Goal: Transaction & Acquisition: Book appointment/travel/reservation

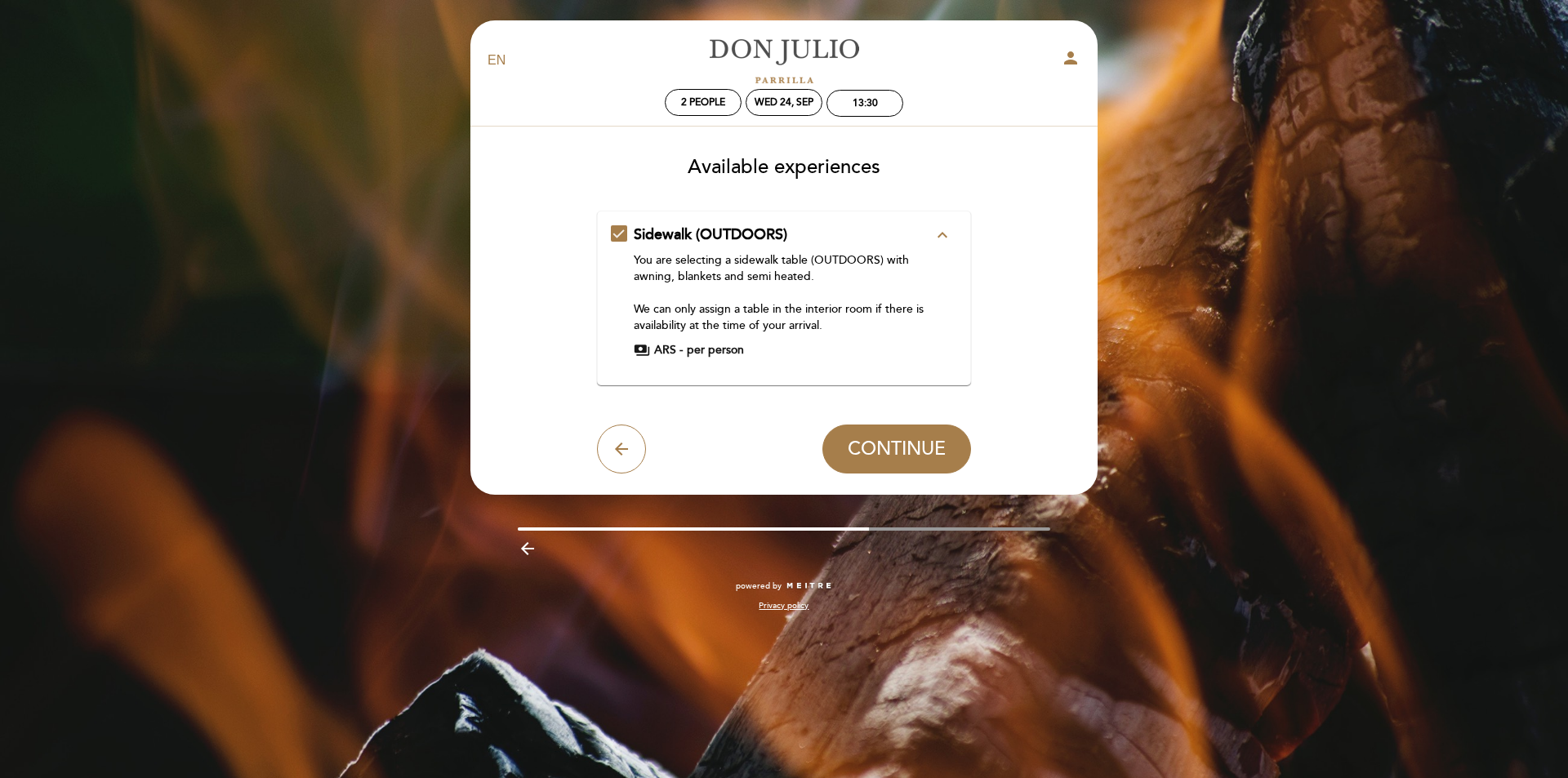
click at [940, 238] on icon "expand_less" at bounding box center [942, 235] width 20 height 20
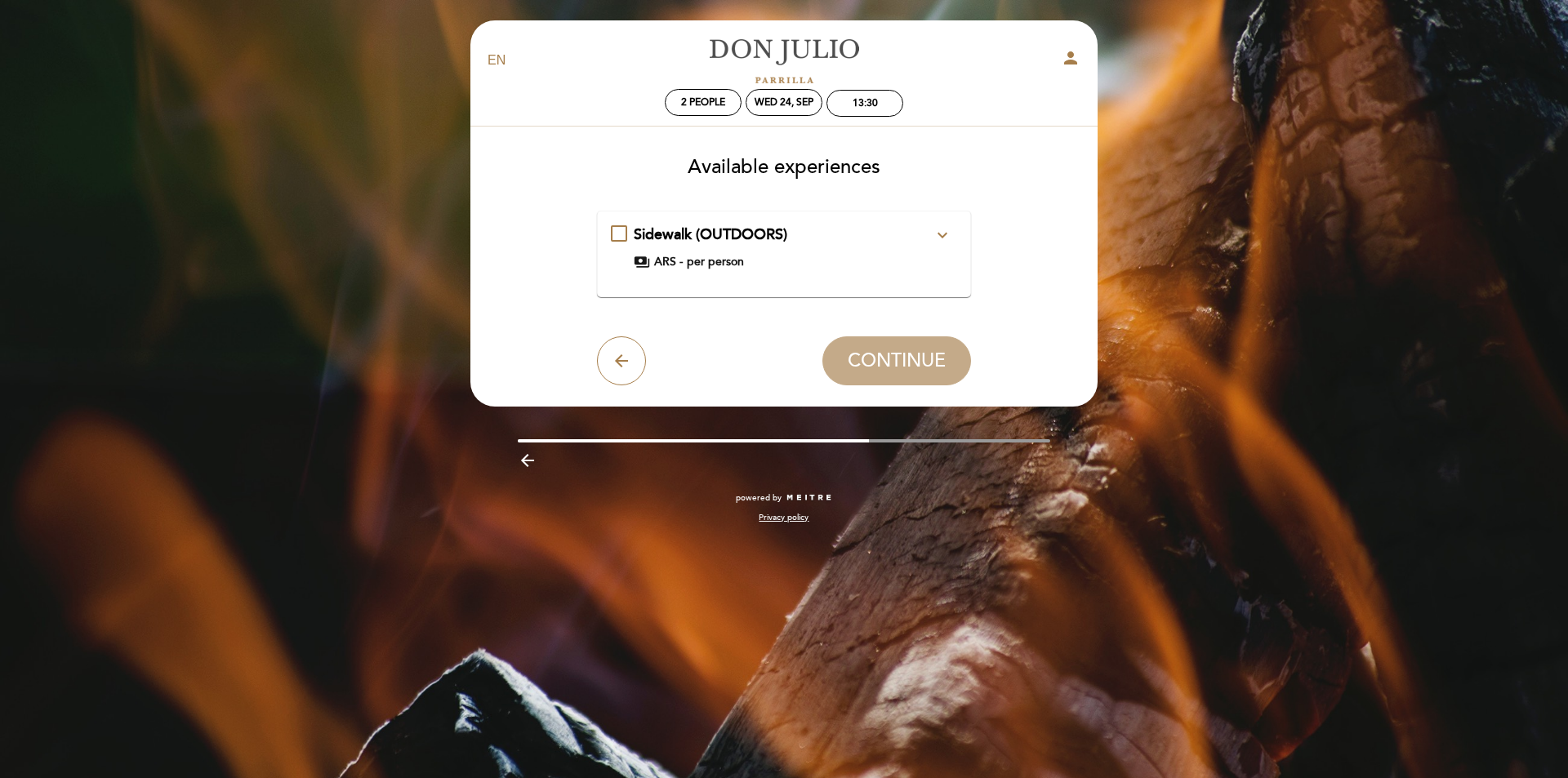
click at [940, 238] on icon "expand_more" at bounding box center [942, 235] width 20 height 20
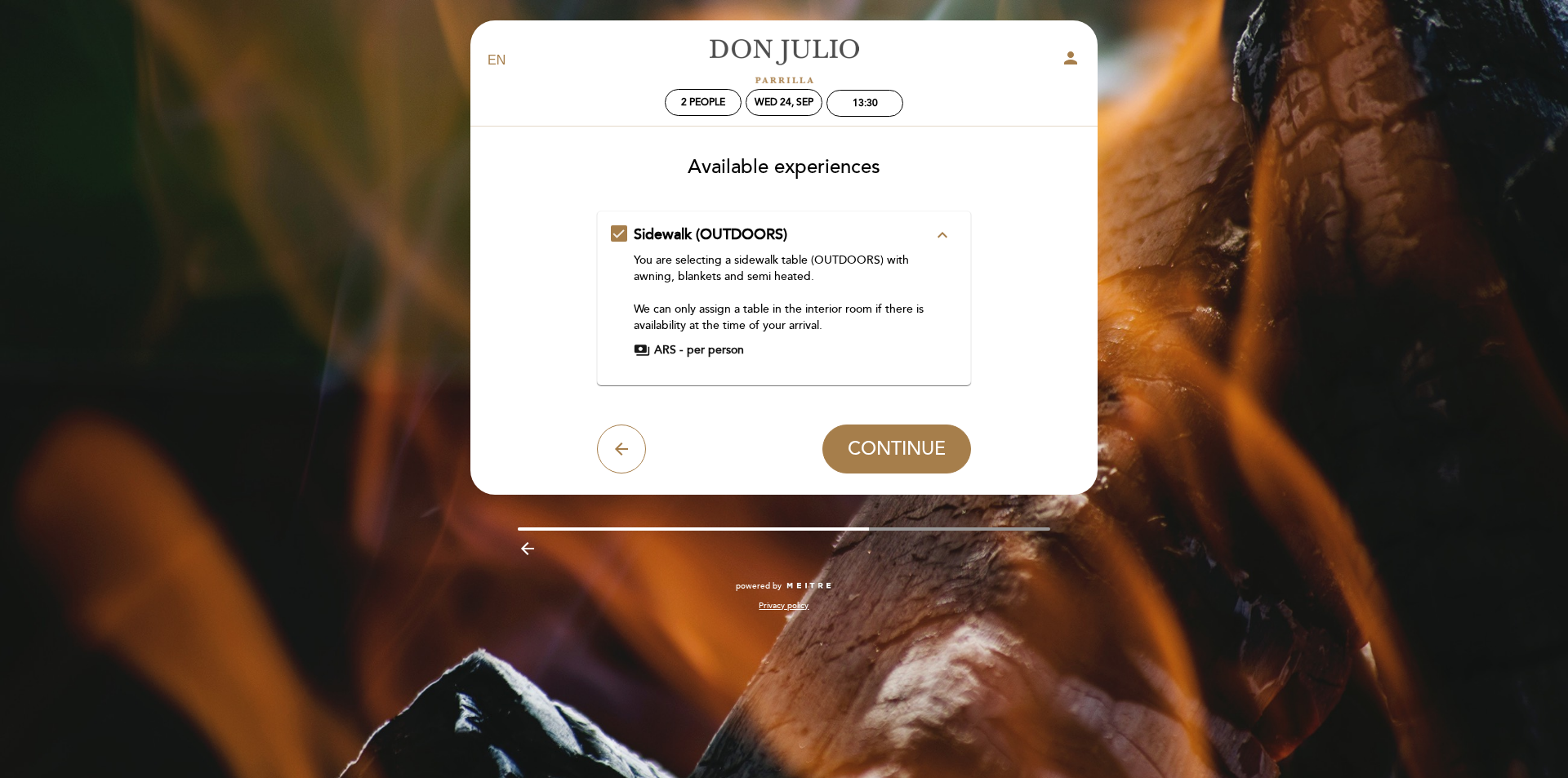
click at [597, 451] on div "arrow_back CONTINUE" at bounding box center [785, 449] width 375 height 49
click at [617, 451] on icon "arrow_back" at bounding box center [622, 449] width 20 height 20
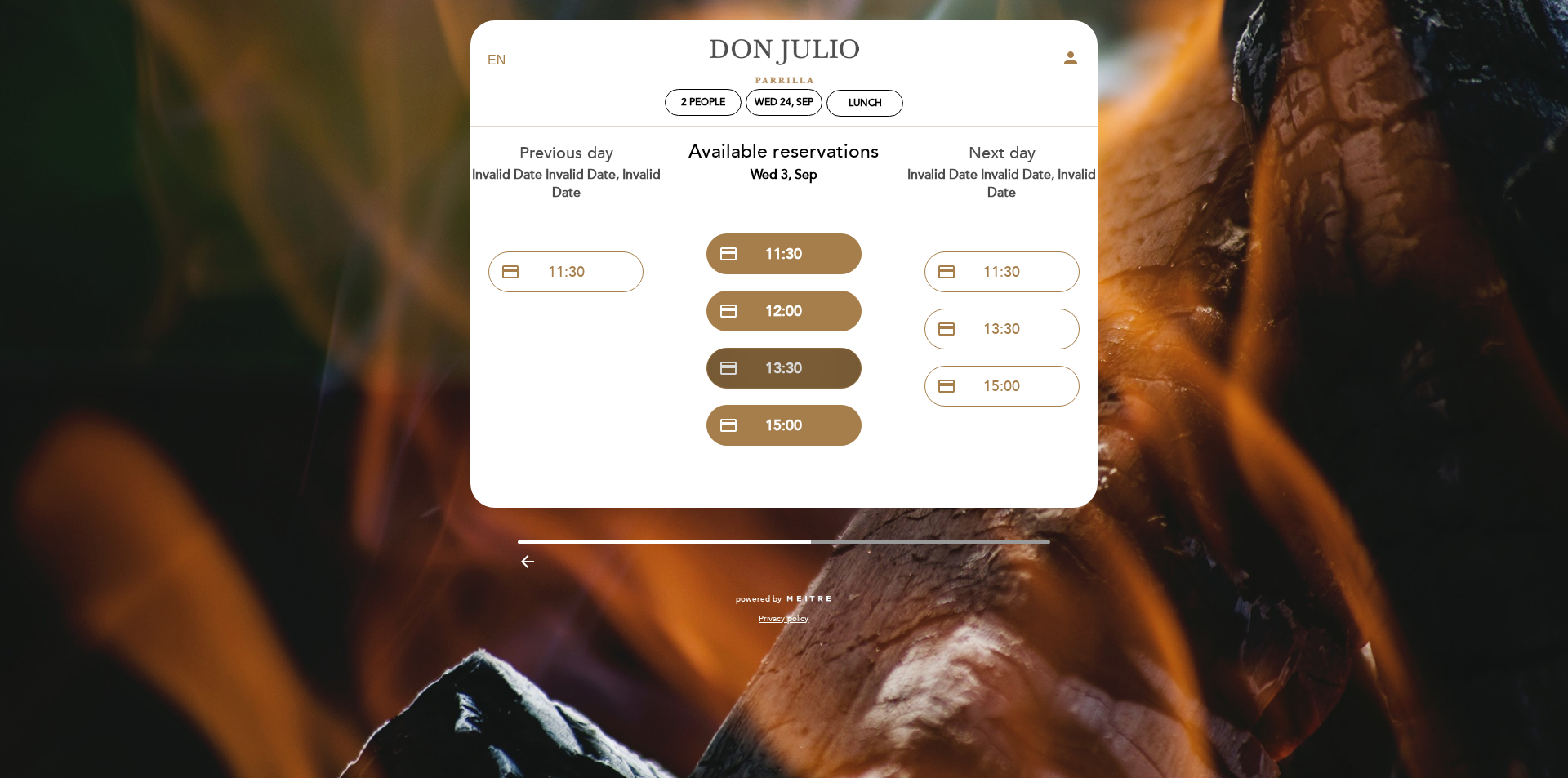
click at [790, 369] on button "credit_card 13:30" at bounding box center [784, 368] width 155 height 41
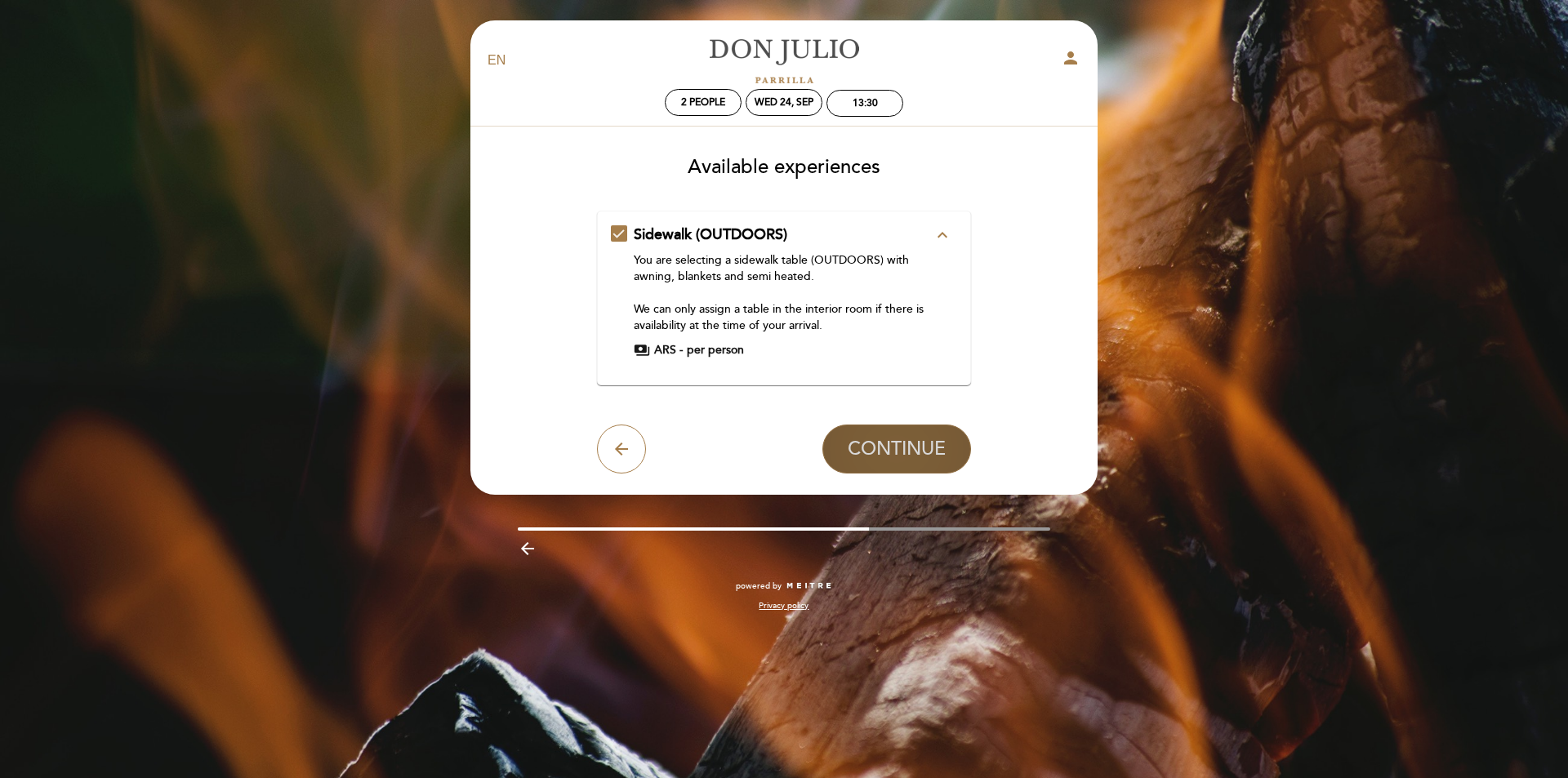
click at [903, 451] on span "CONTINUE" at bounding box center [896, 449] width 98 height 23
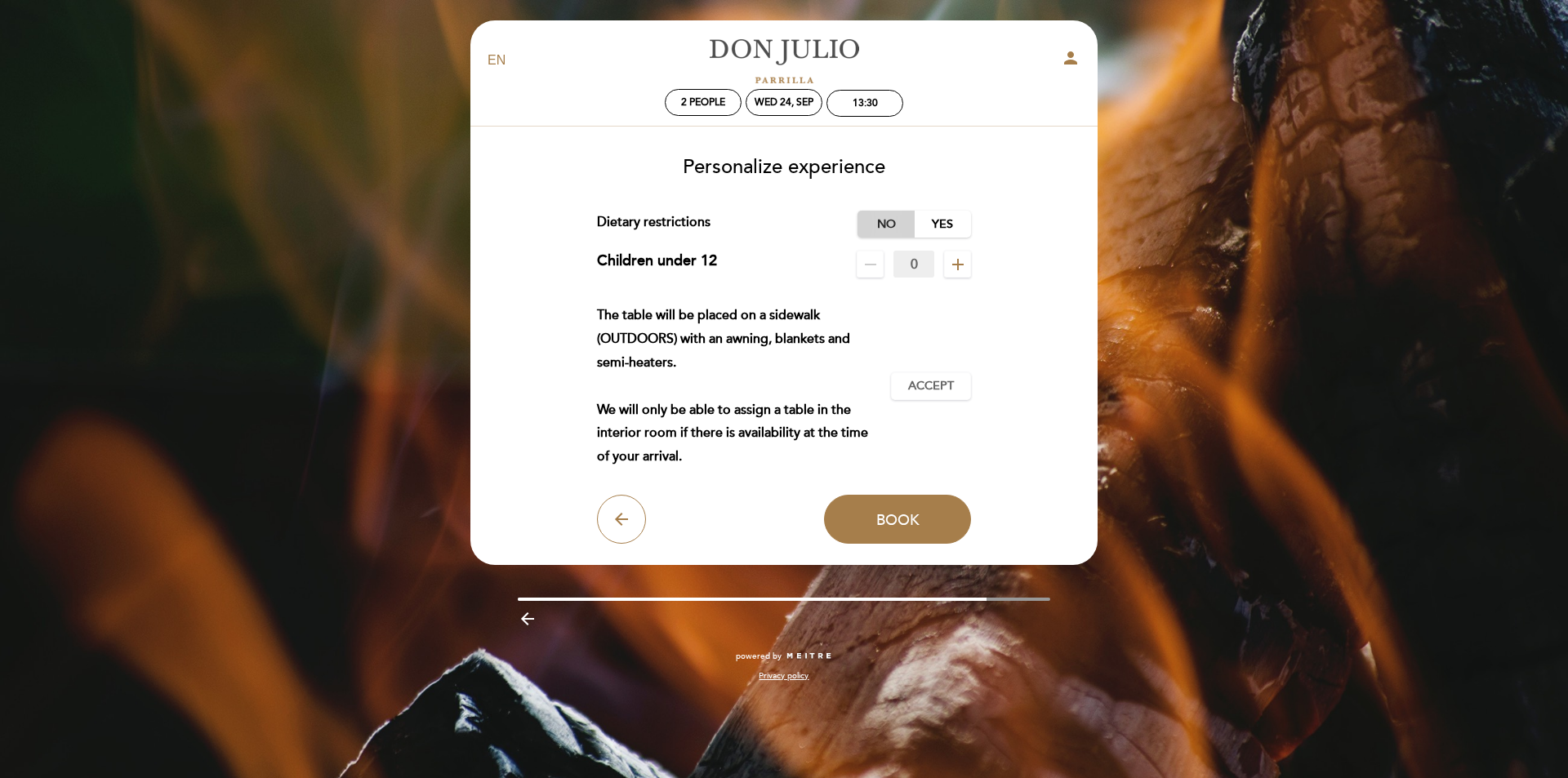
click at [886, 222] on label "No" at bounding box center [886, 224] width 57 height 27
click at [922, 399] on button "Accept Accepted" at bounding box center [931, 386] width 80 height 28
click at [911, 531] on button "Book" at bounding box center [897, 519] width 147 height 49
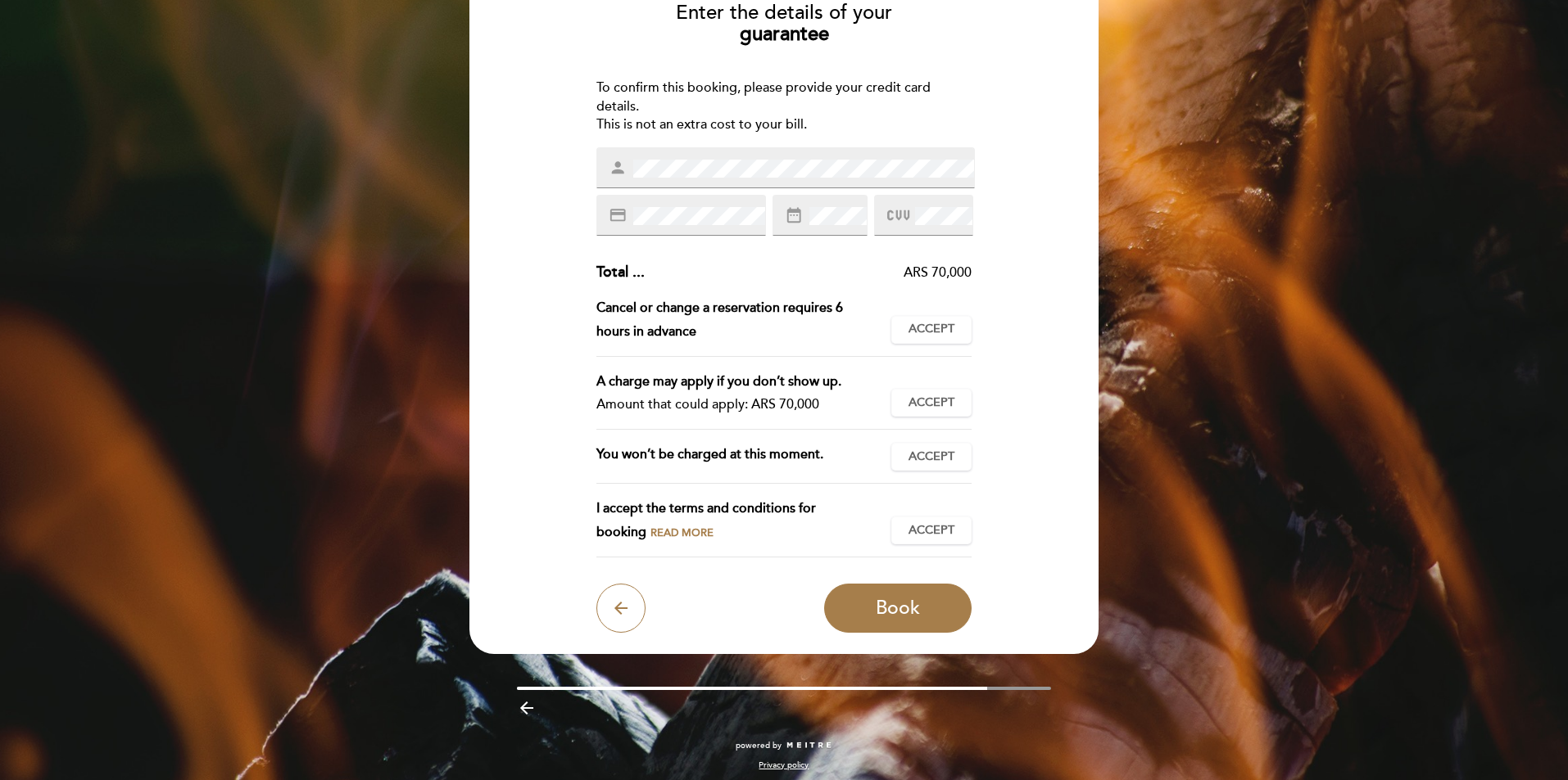
scroll to position [162, 0]
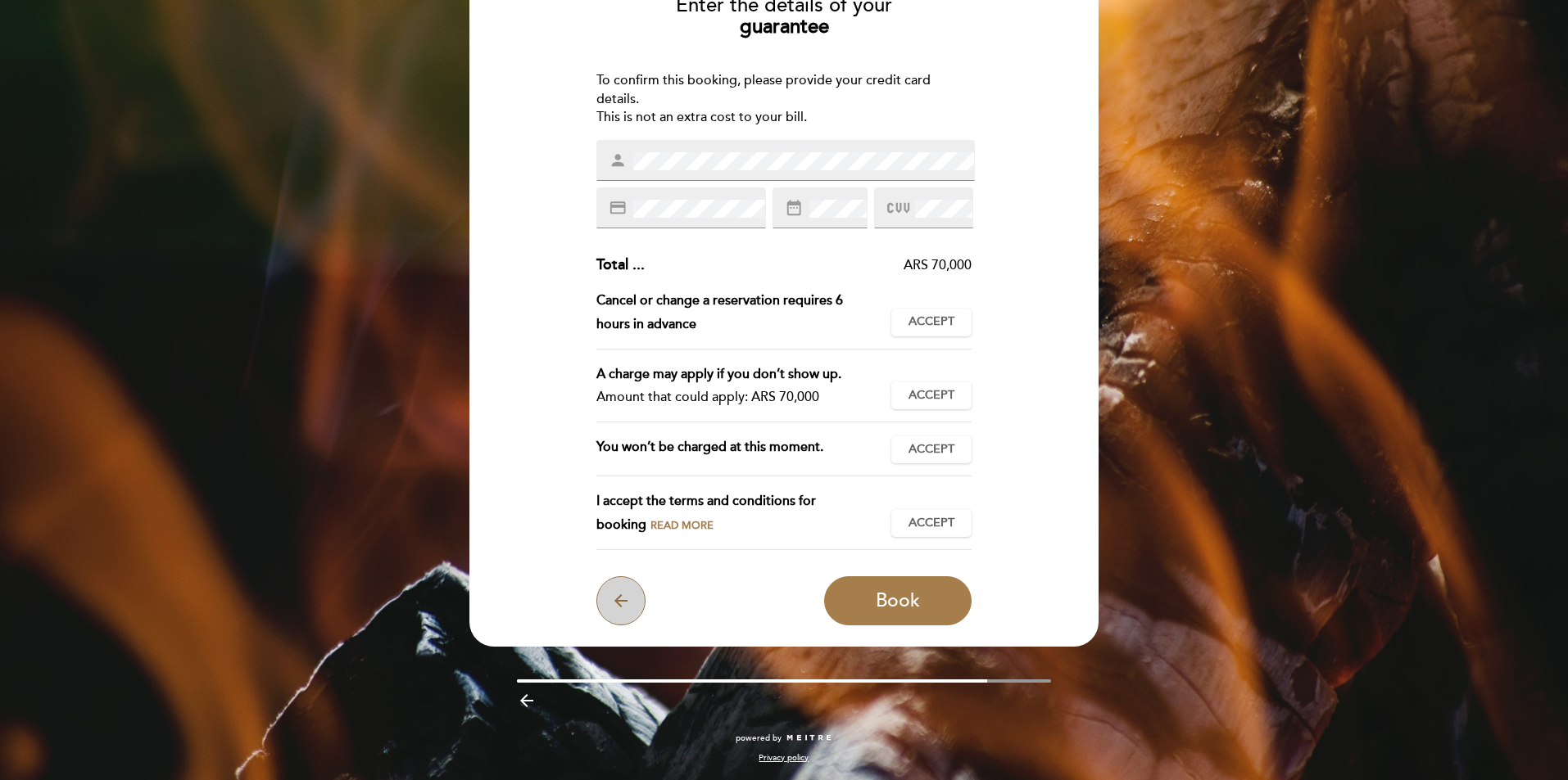
click at [621, 599] on icon "arrow_back" at bounding box center [621, 601] width 20 height 20
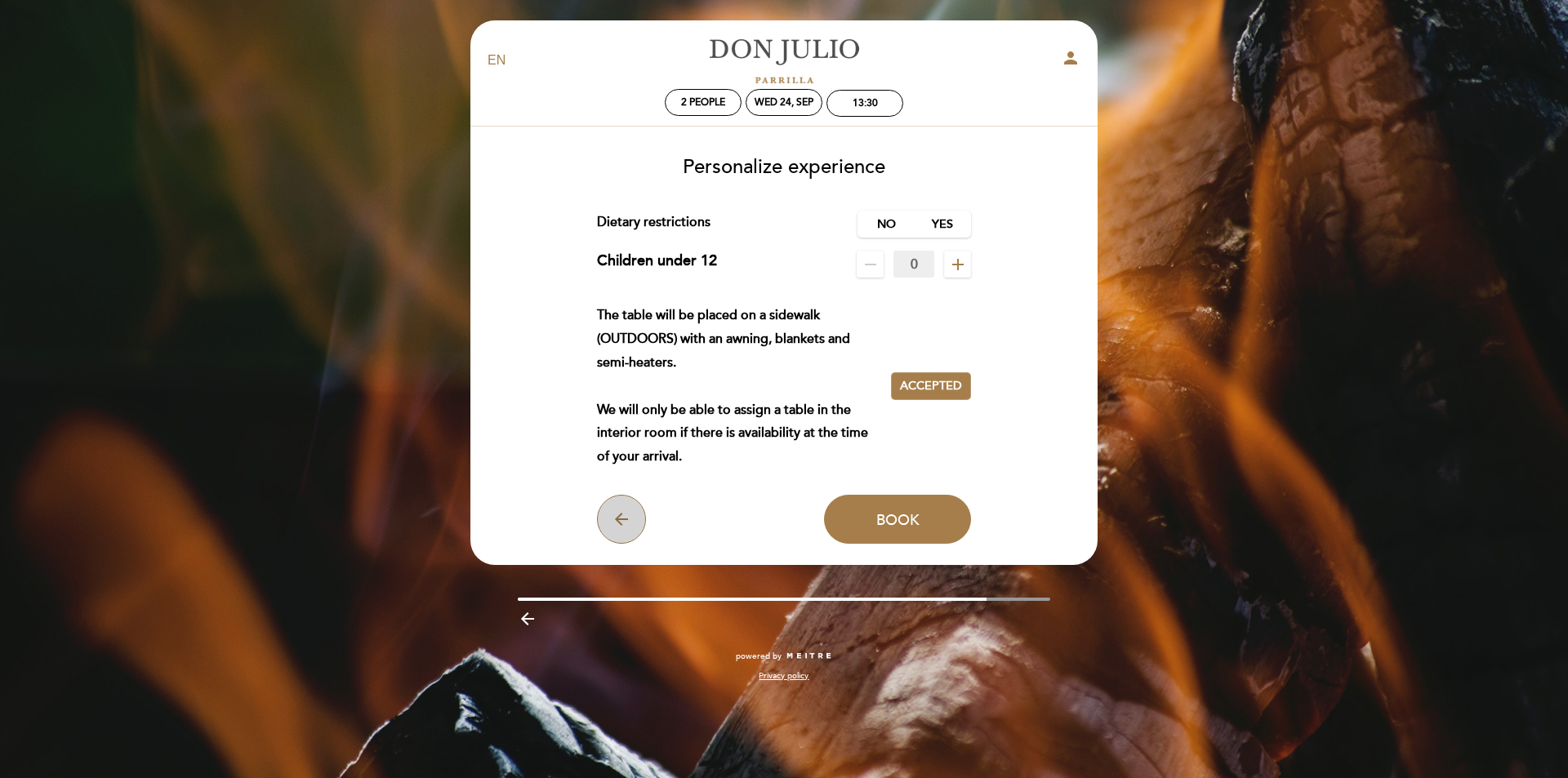
click at [618, 523] on icon "arrow_back" at bounding box center [622, 519] width 20 height 20
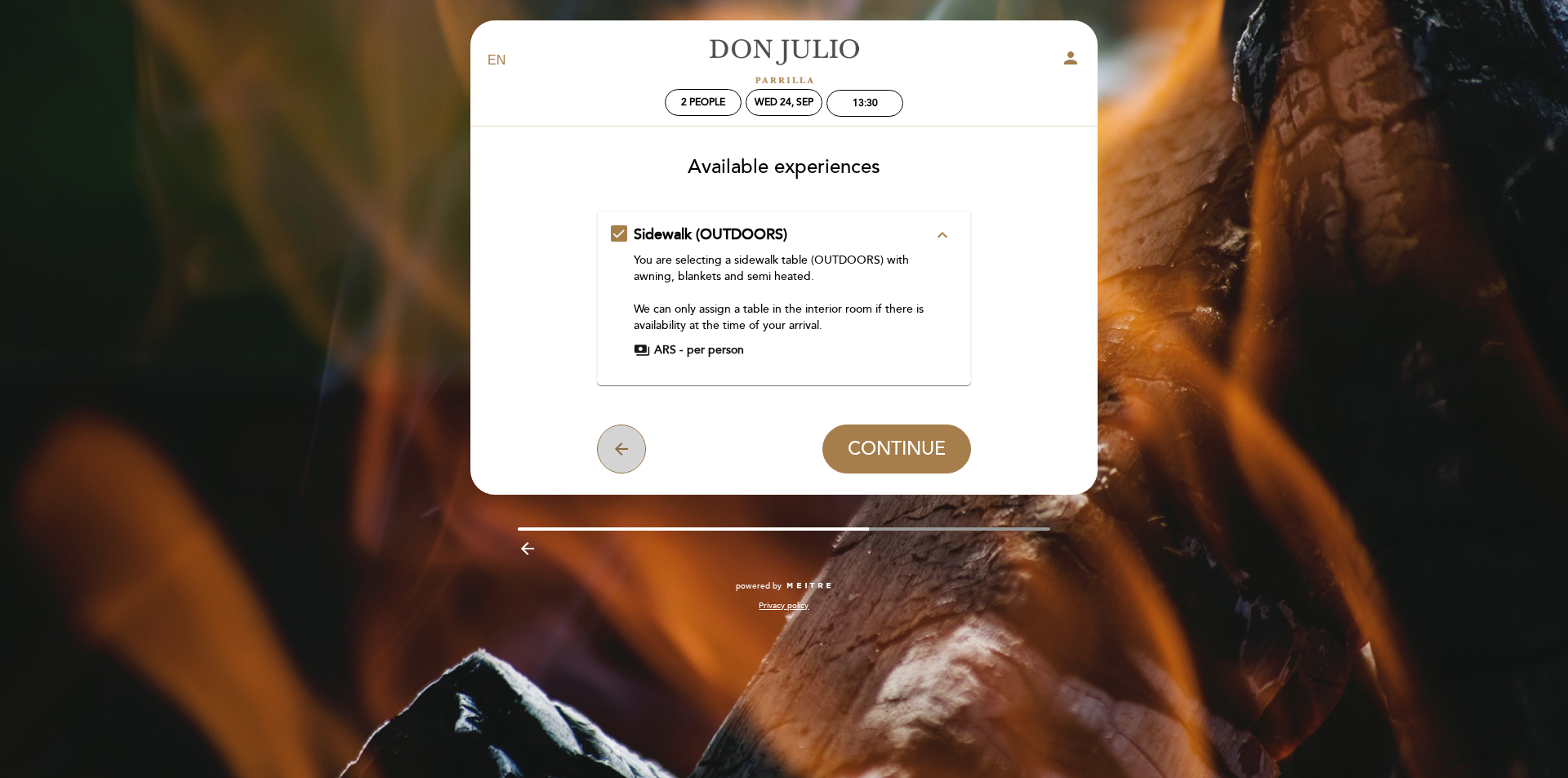
click at [617, 444] on icon "arrow_back" at bounding box center [622, 449] width 20 height 20
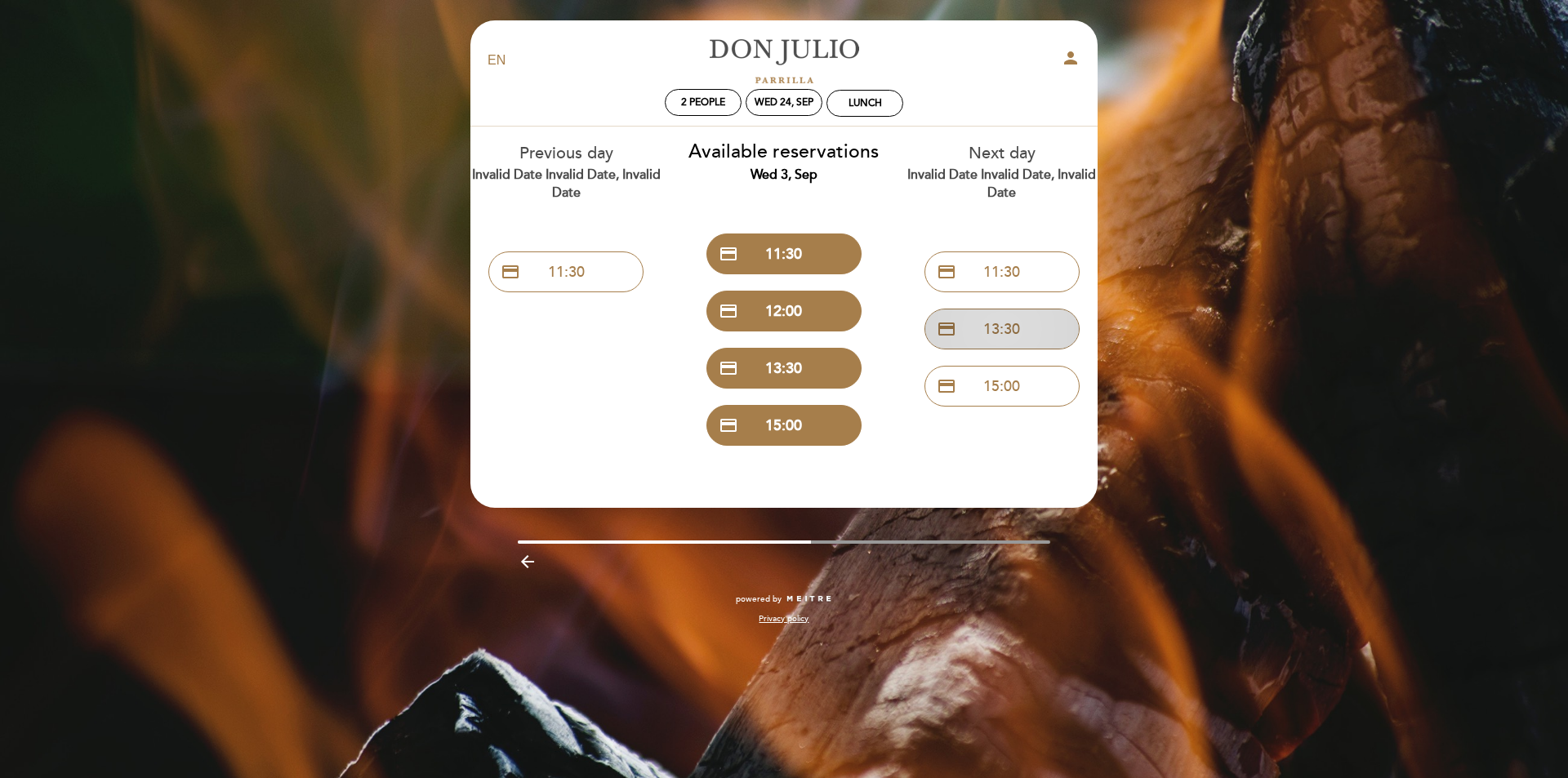
click at [1011, 341] on button "credit_card 13:30" at bounding box center [1002, 329] width 155 height 41
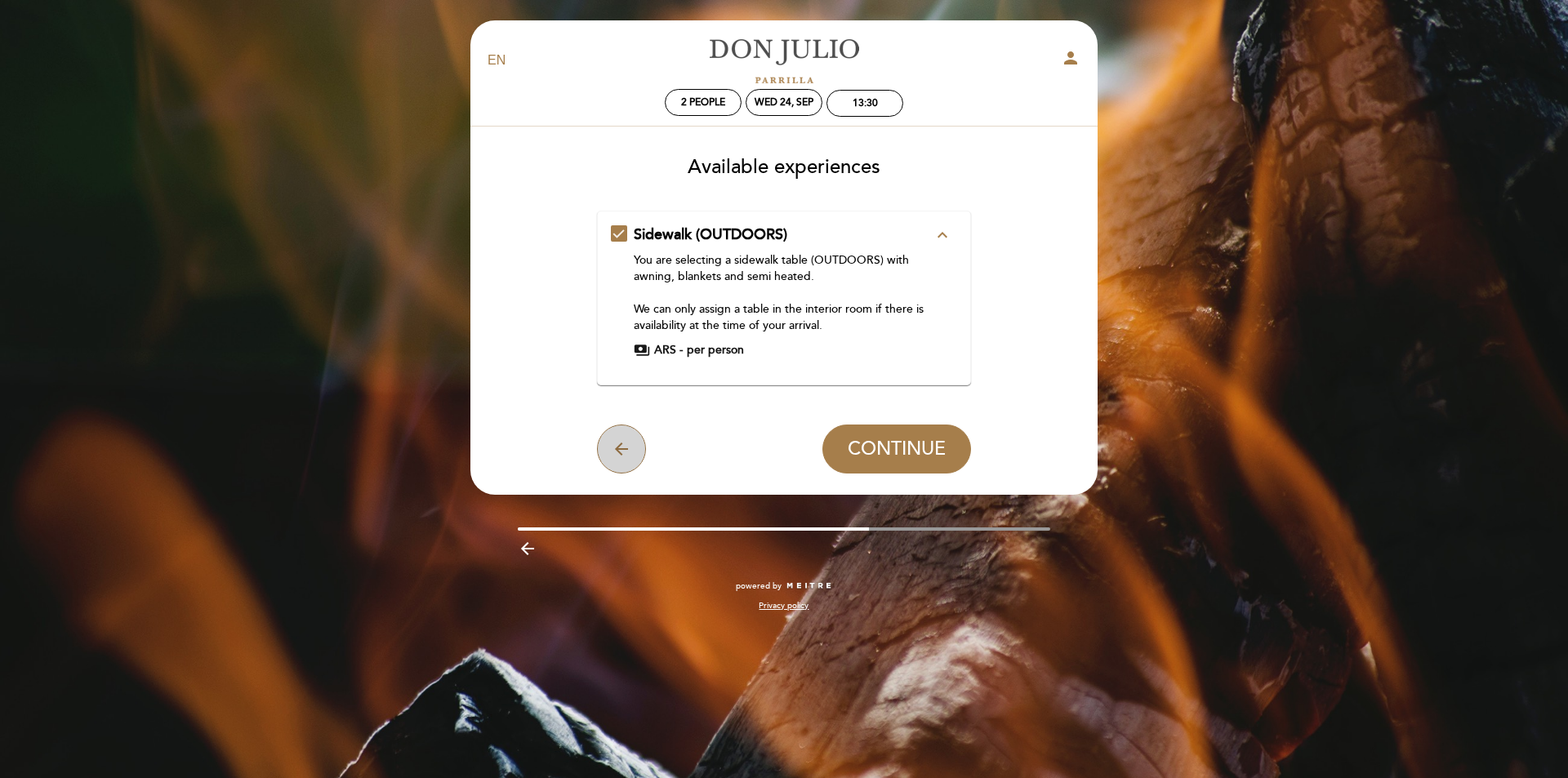
click at [614, 439] on icon "arrow_back" at bounding box center [622, 449] width 20 height 20
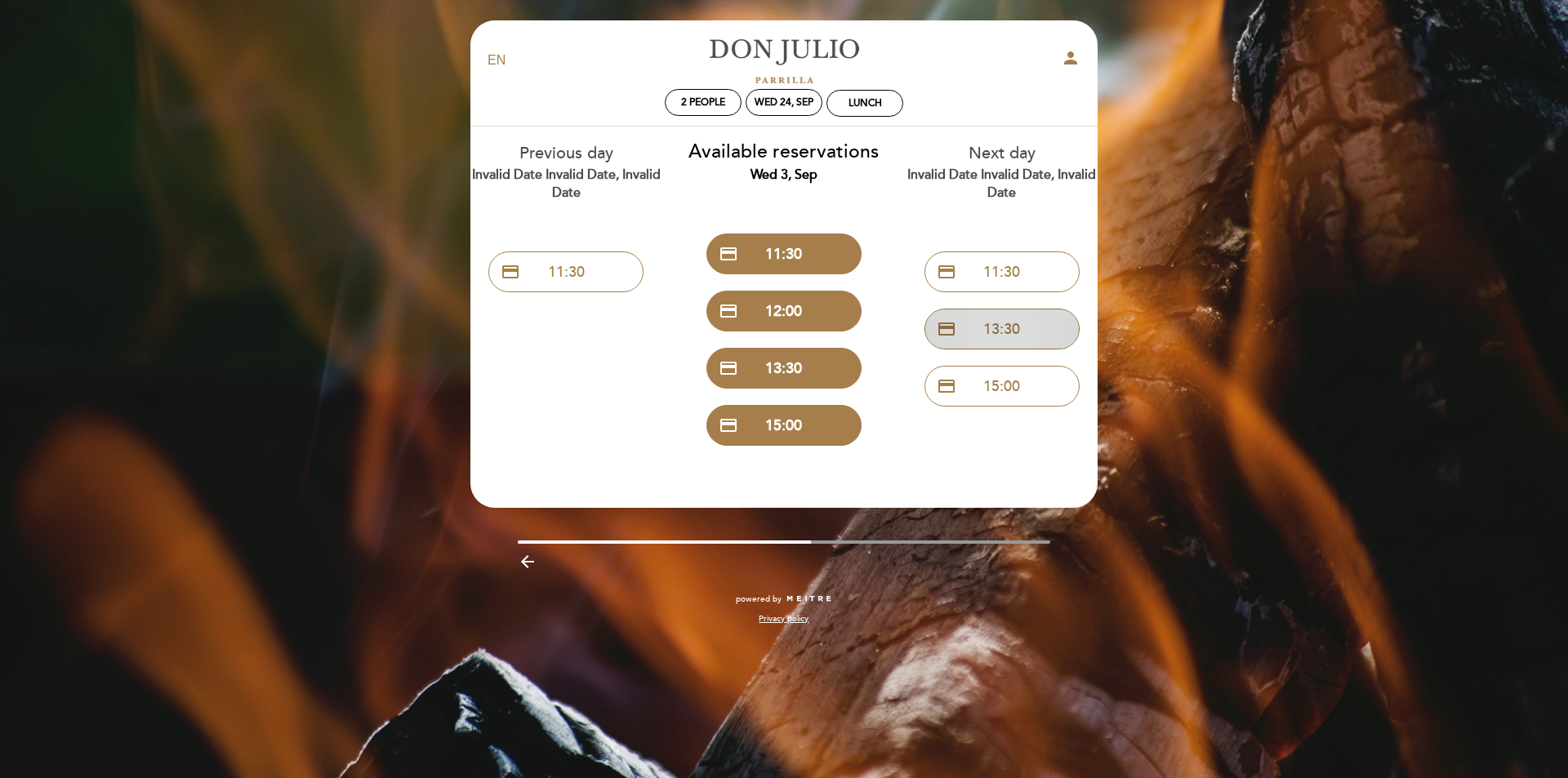
click at [1000, 333] on button "credit_card 13:30" at bounding box center [1002, 329] width 155 height 41
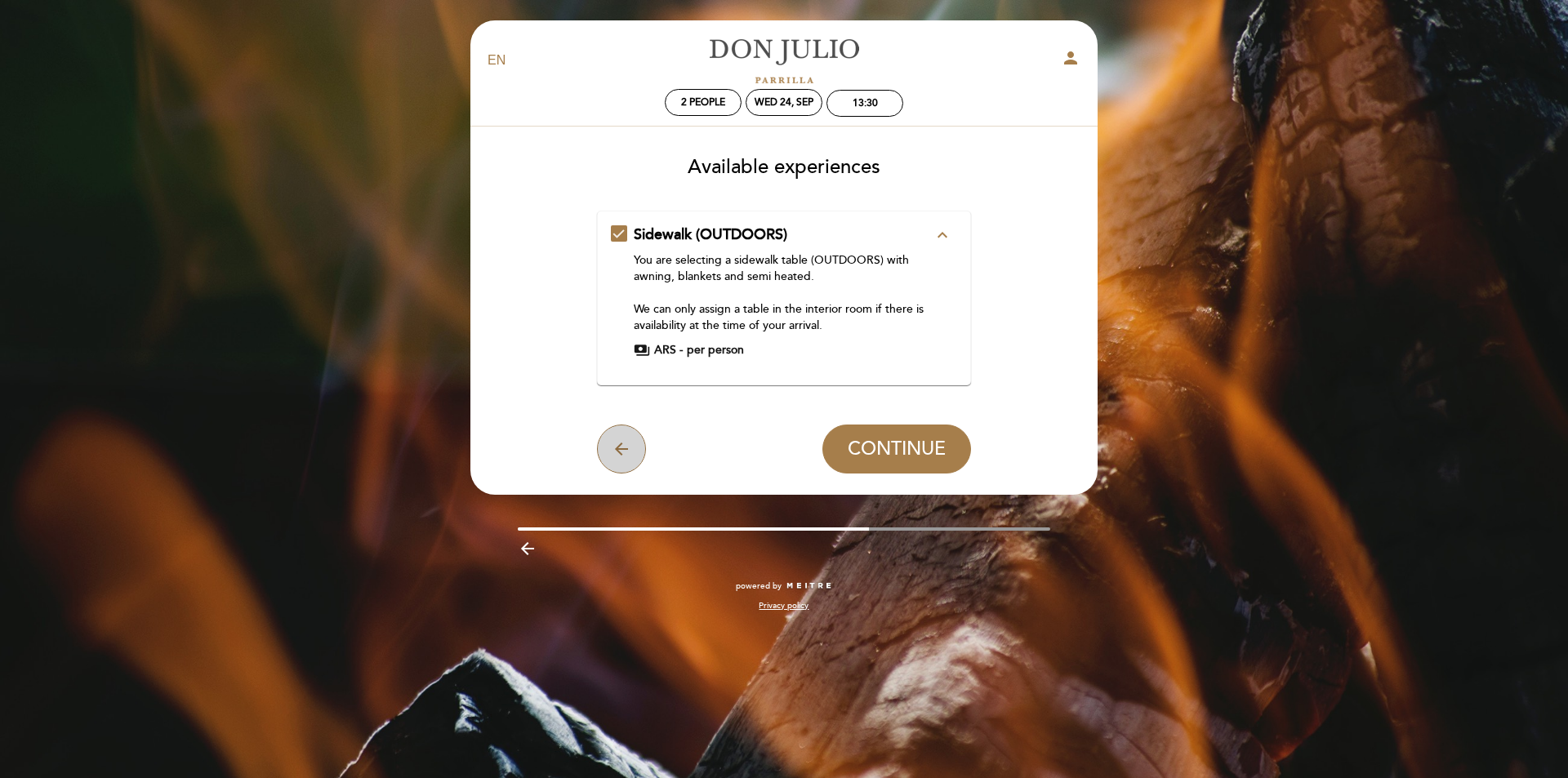
click at [619, 442] on icon "arrow_back" at bounding box center [622, 449] width 20 height 20
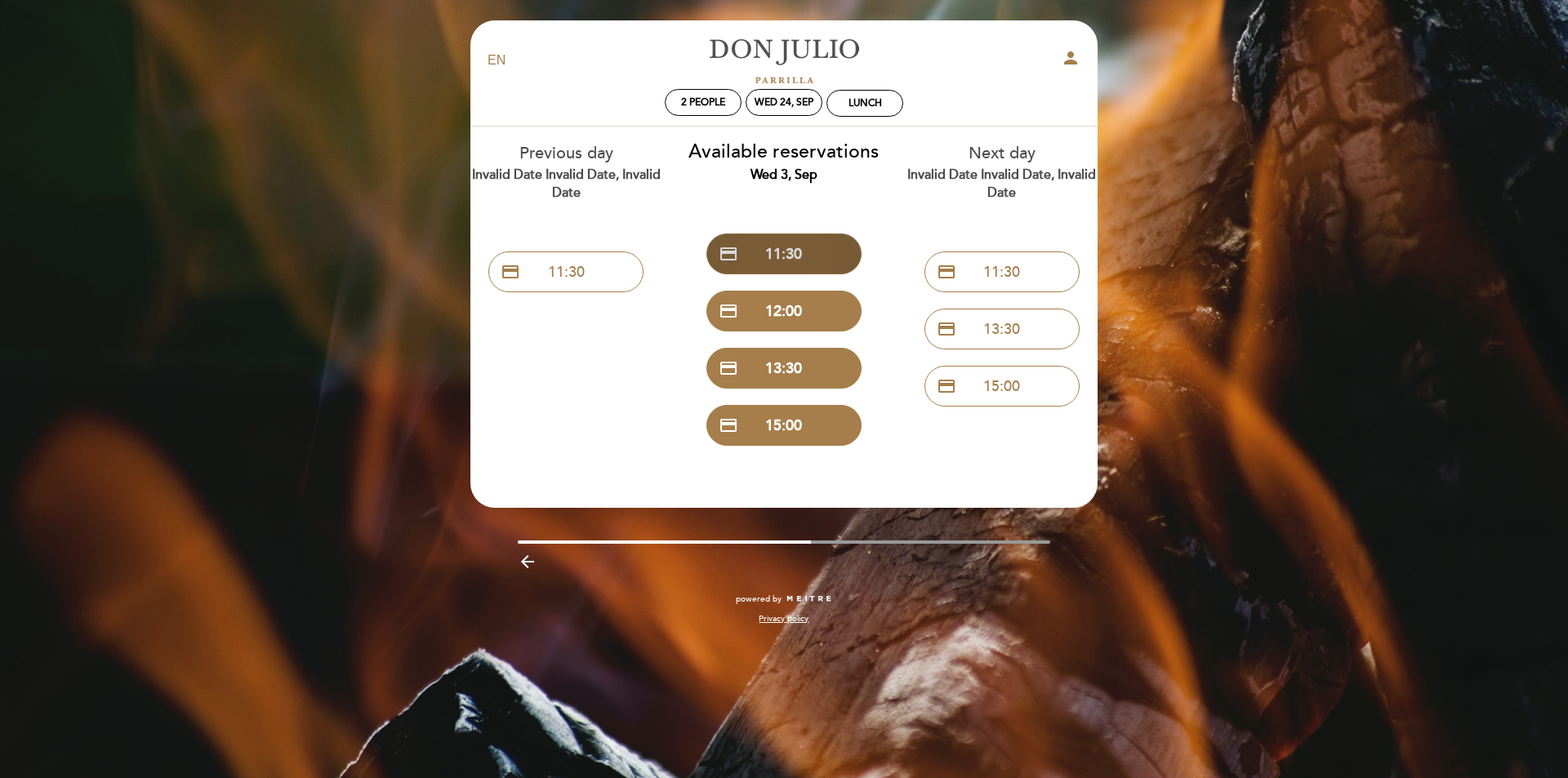
click at [755, 254] on button "credit_card 11:30" at bounding box center [784, 254] width 155 height 41
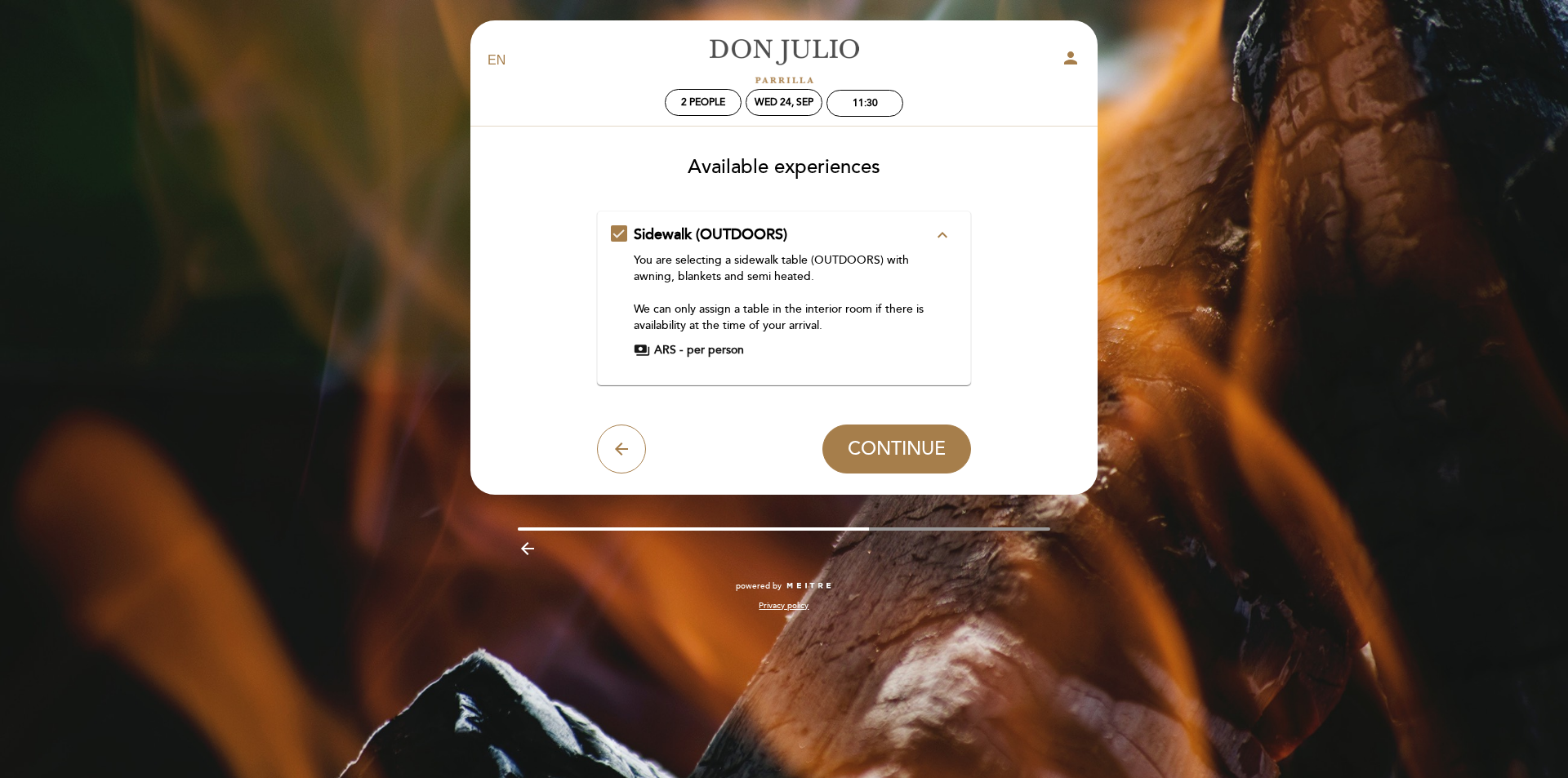
click at [942, 234] on icon "expand_less" at bounding box center [942, 235] width 20 height 20
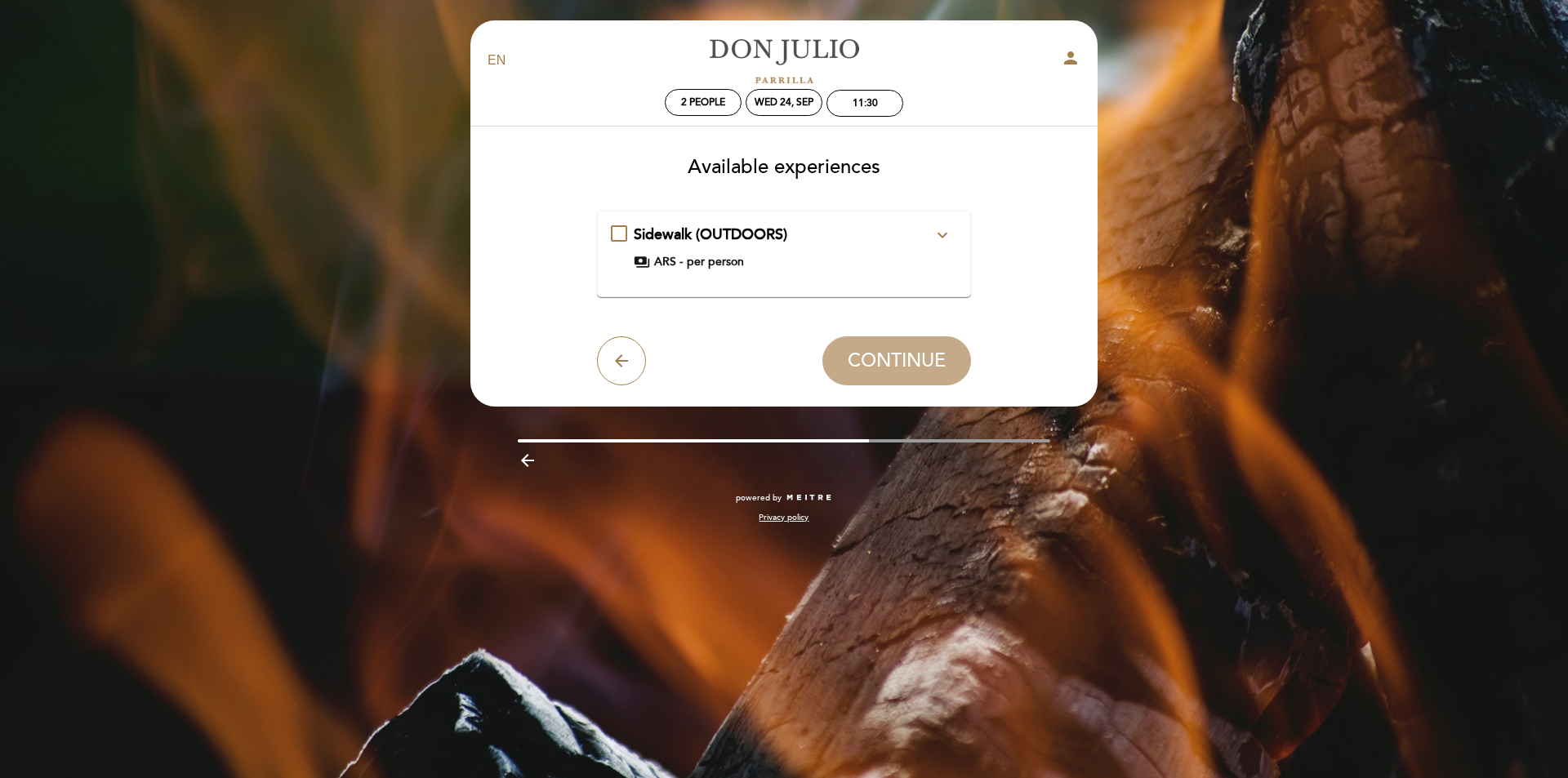
click at [616, 229] on div "Sidewalk (OUTDOORS) expand_more You are selecting a sidewalk table (OUTDOORS) w…" at bounding box center [785, 247] width 347 height 46
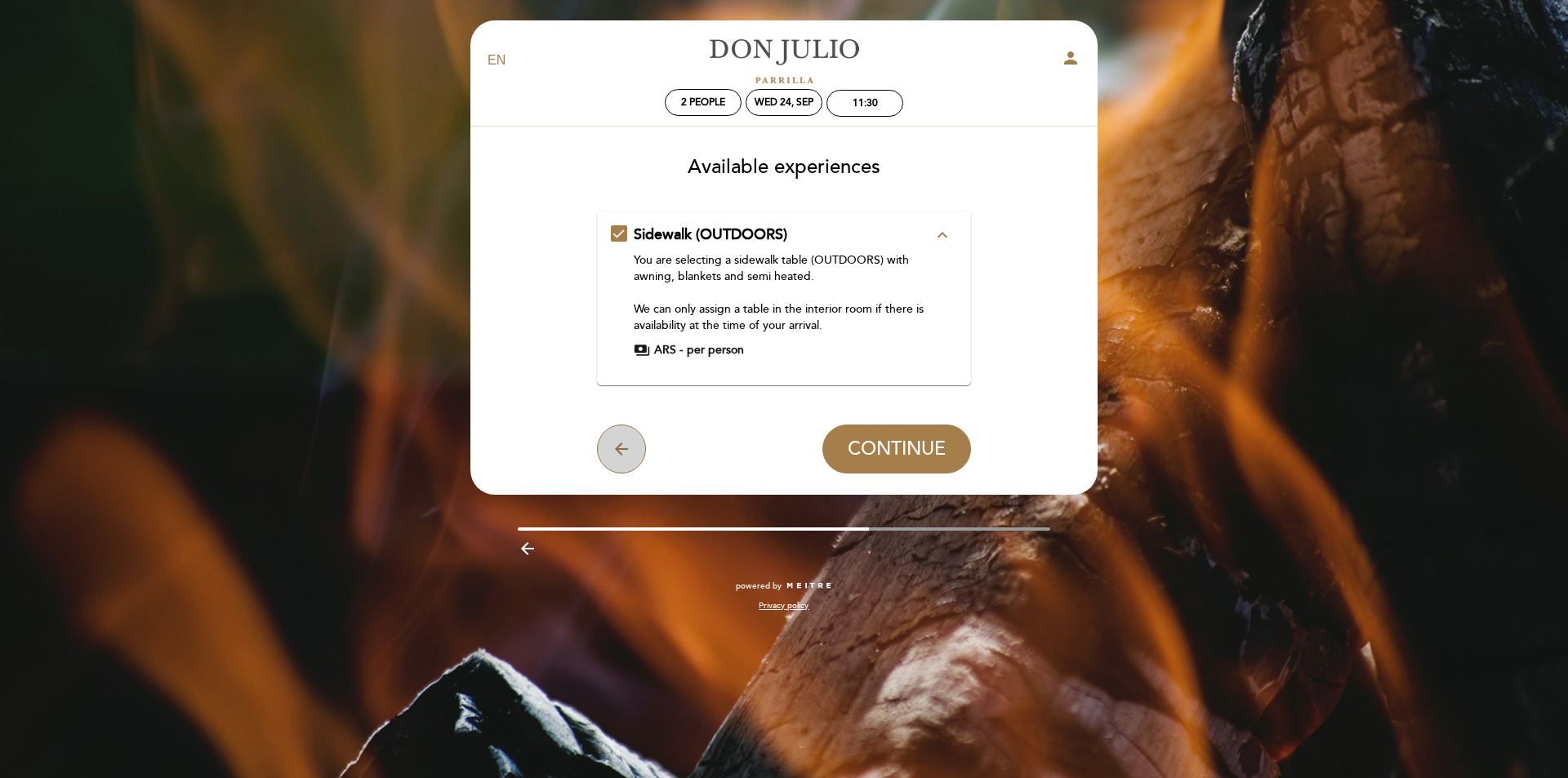
click at [617, 455] on icon "arrow_back" at bounding box center [622, 449] width 20 height 20
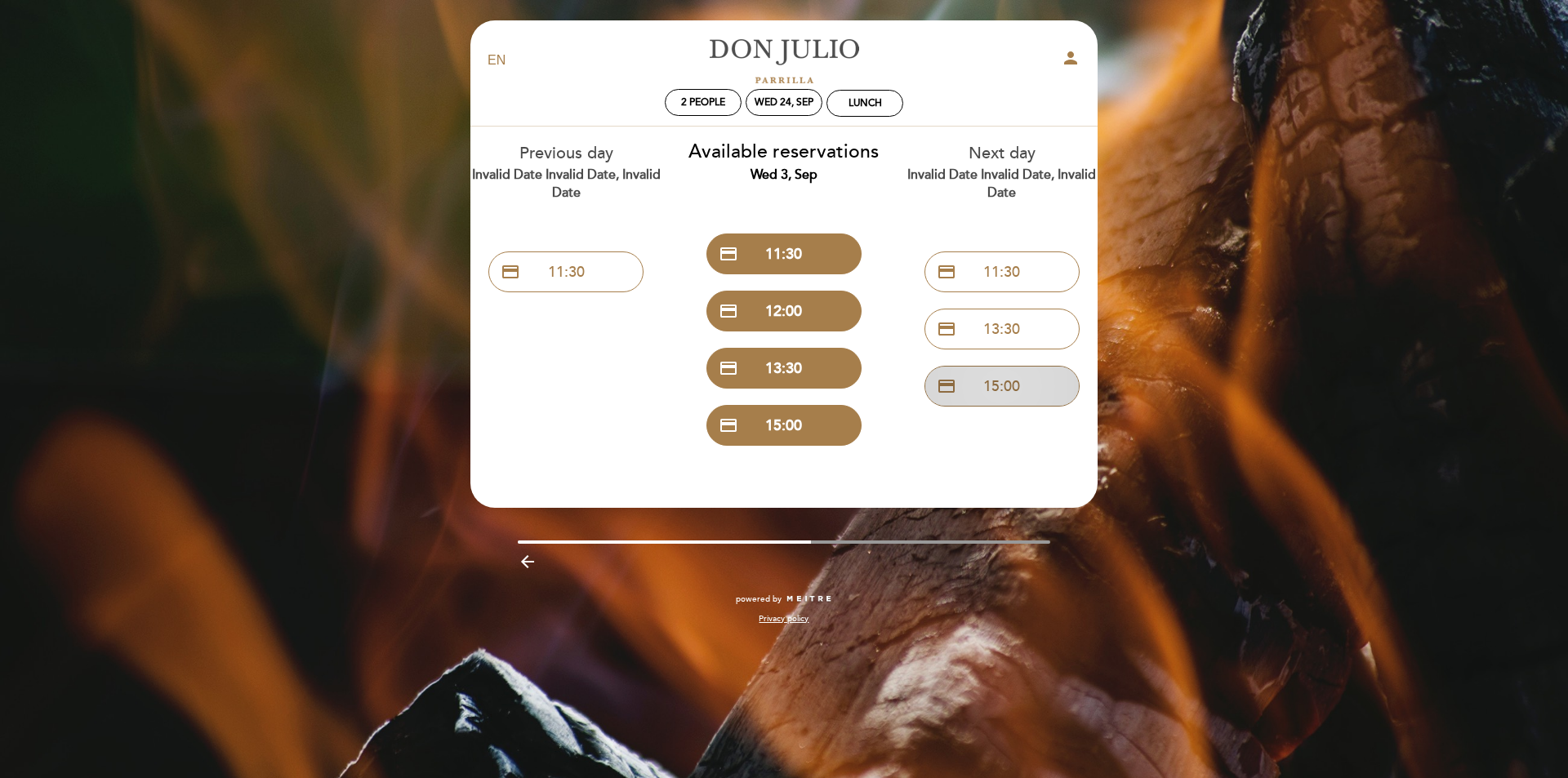
click at [1011, 387] on button "credit_card 15:00" at bounding box center [1002, 386] width 155 height 41
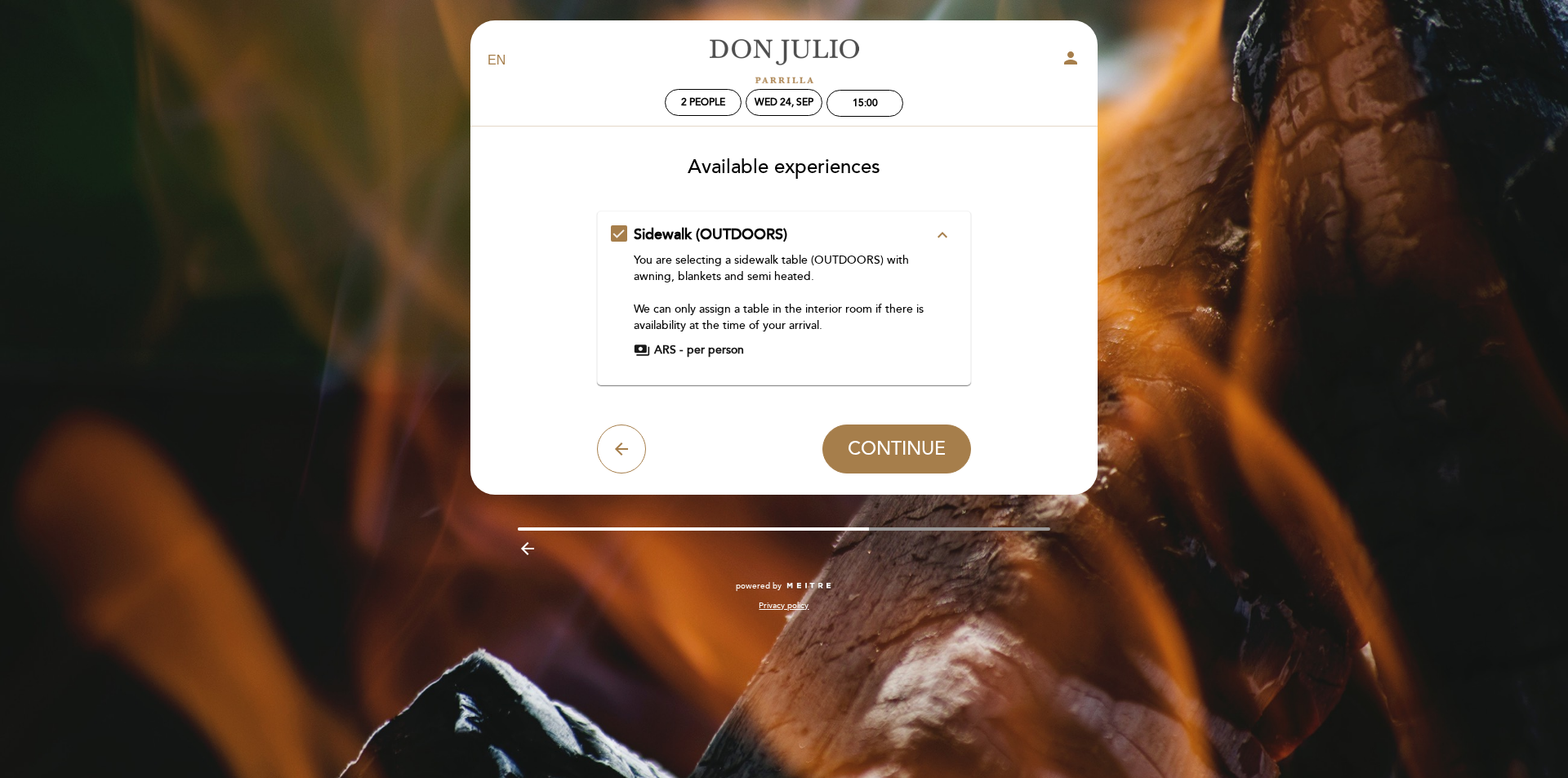
click at [622, 445] on icon "arrow_back" at bounding box center [622, 449] width 20 height 20
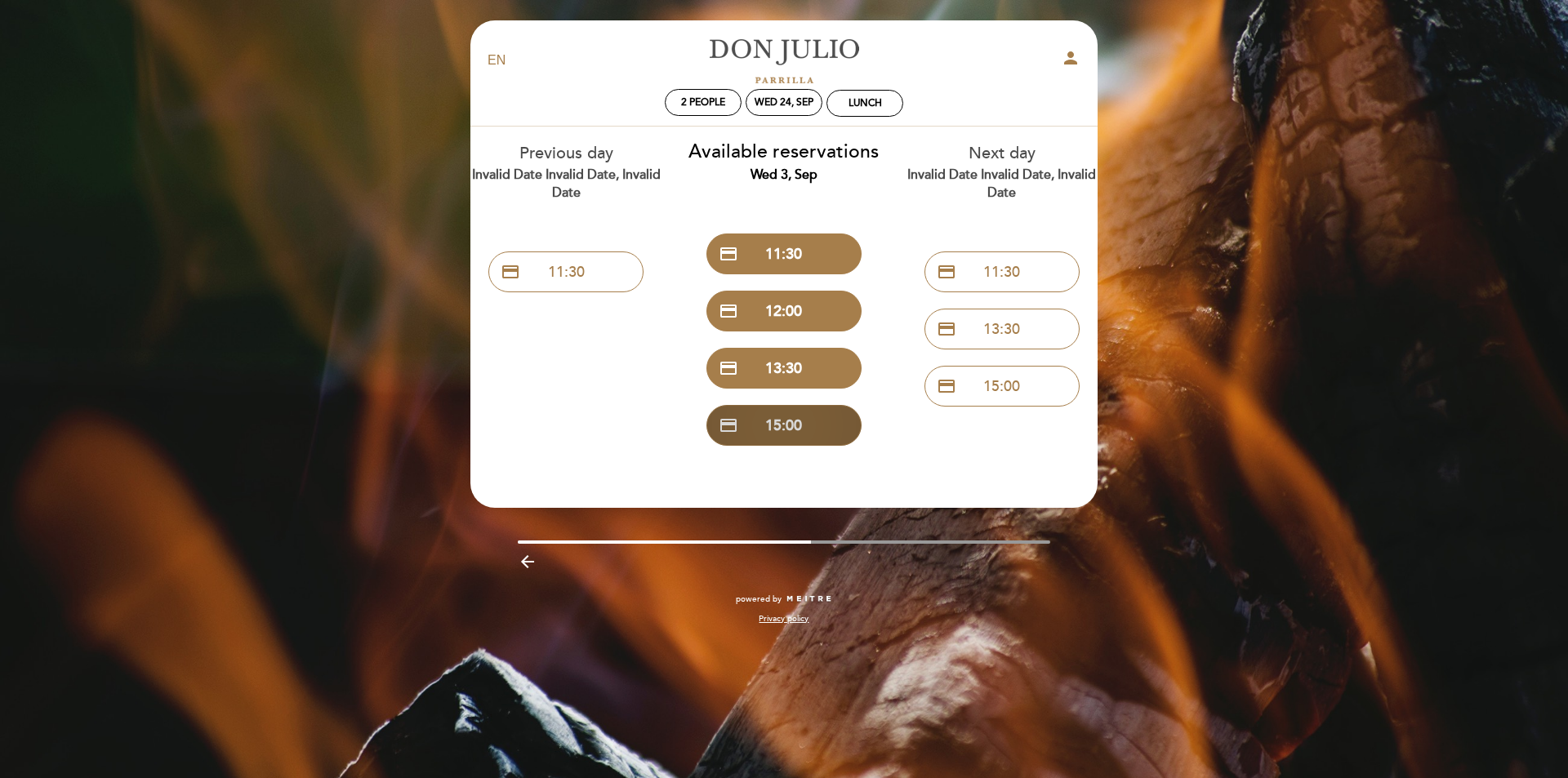
click at [781, 422] on button "credit_card 15:00" at bounding box center [784, 425] width 155 height 41
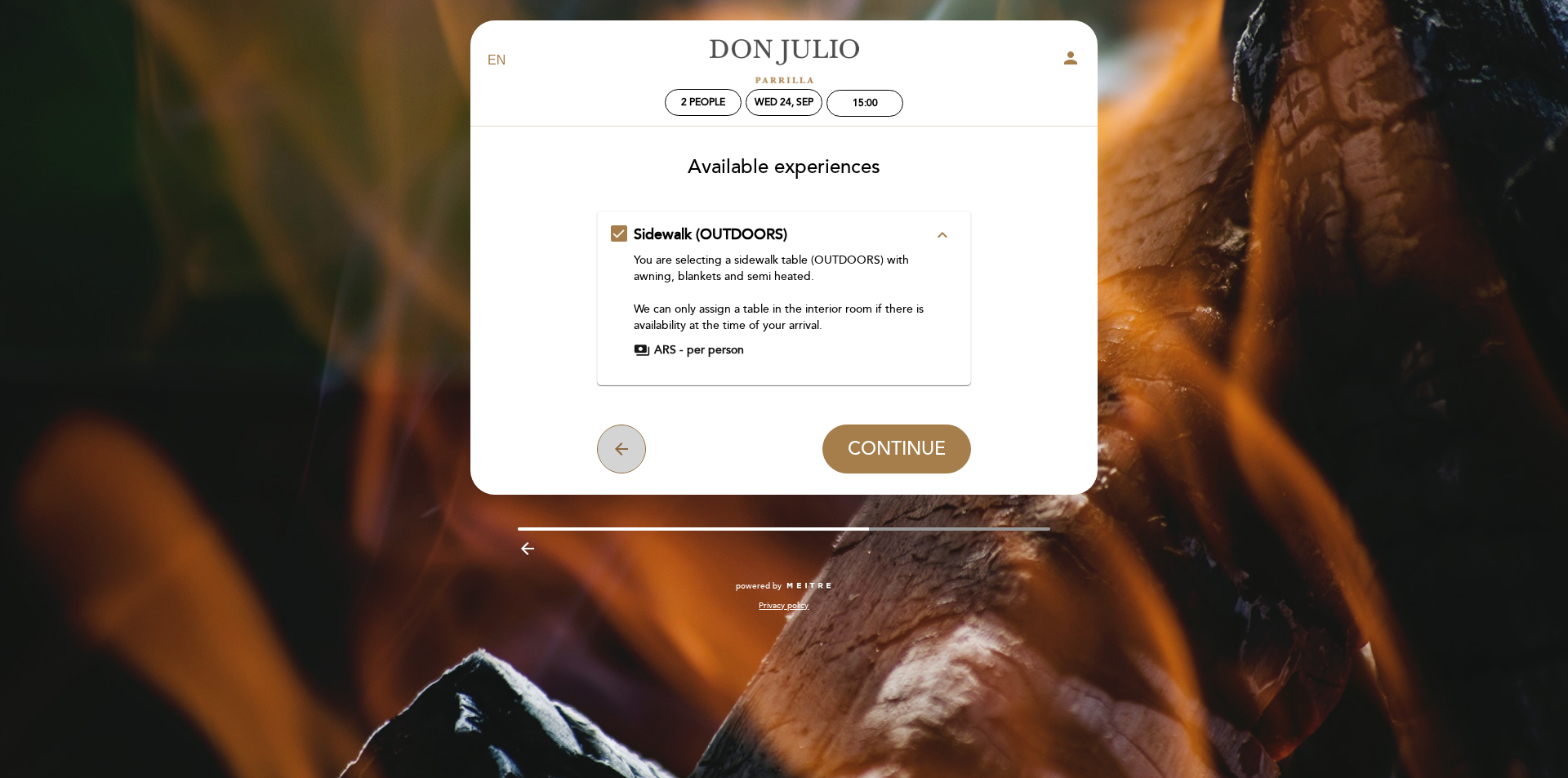
click at [621, 442] on icon "arrow_back" at bounding box center [622, 449] width 20 height 20
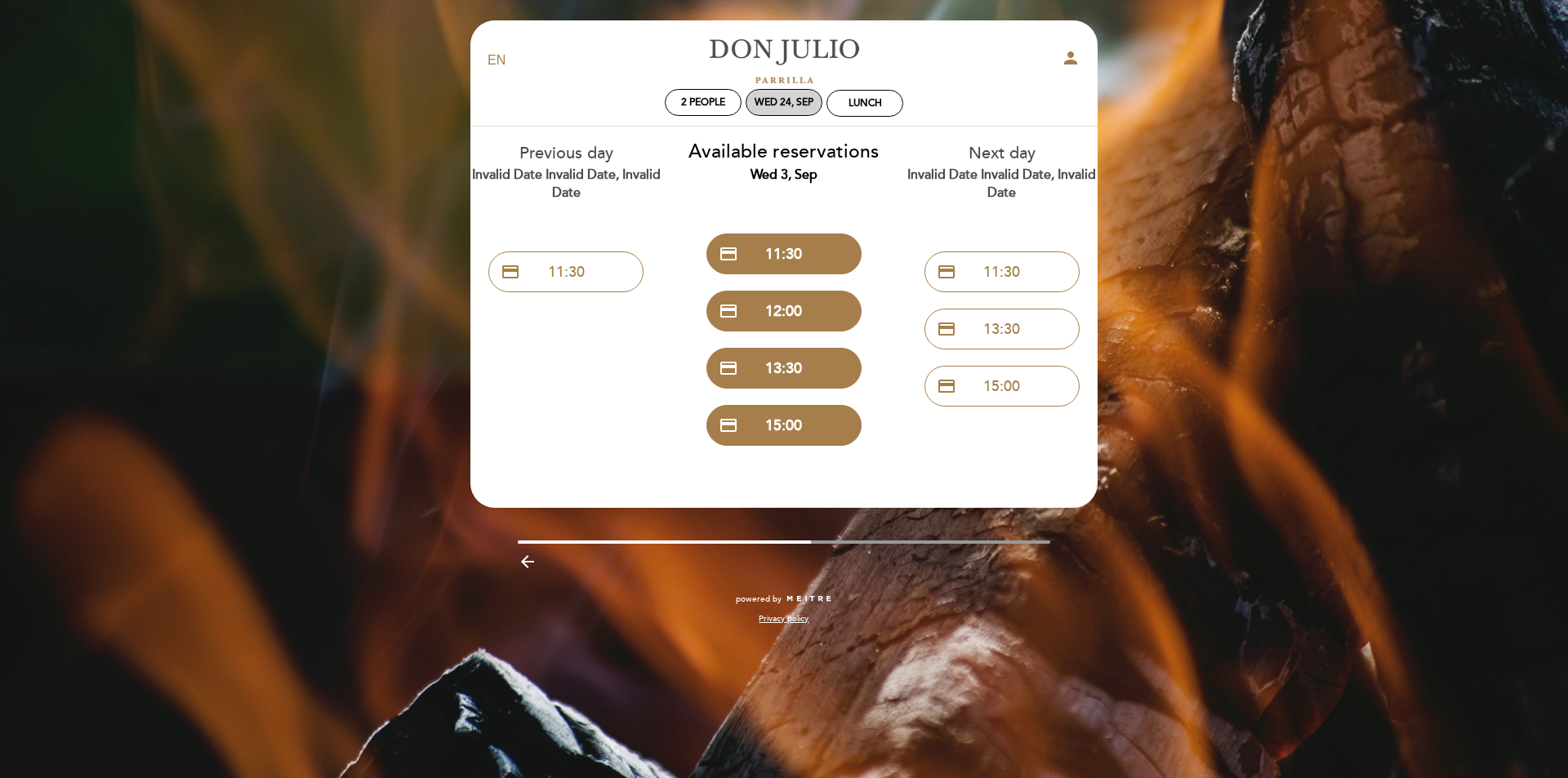
click at [793, 101] on div "Wed 24, Sep" at bounding box center [784, 102] width 59 height 12
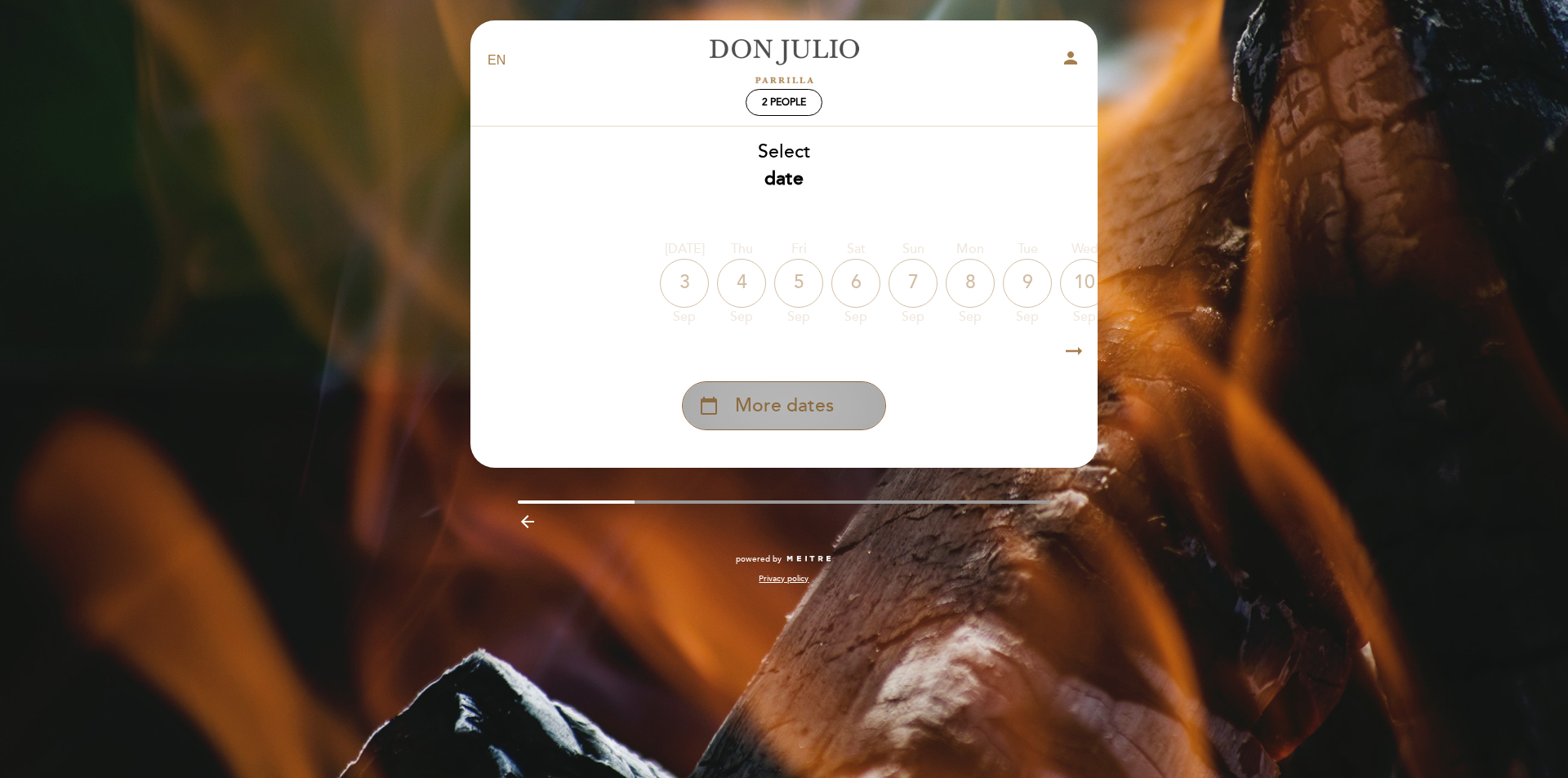
click at [796, 405] on span "More dates" at bounding box center [785, 405] width 99 height 27
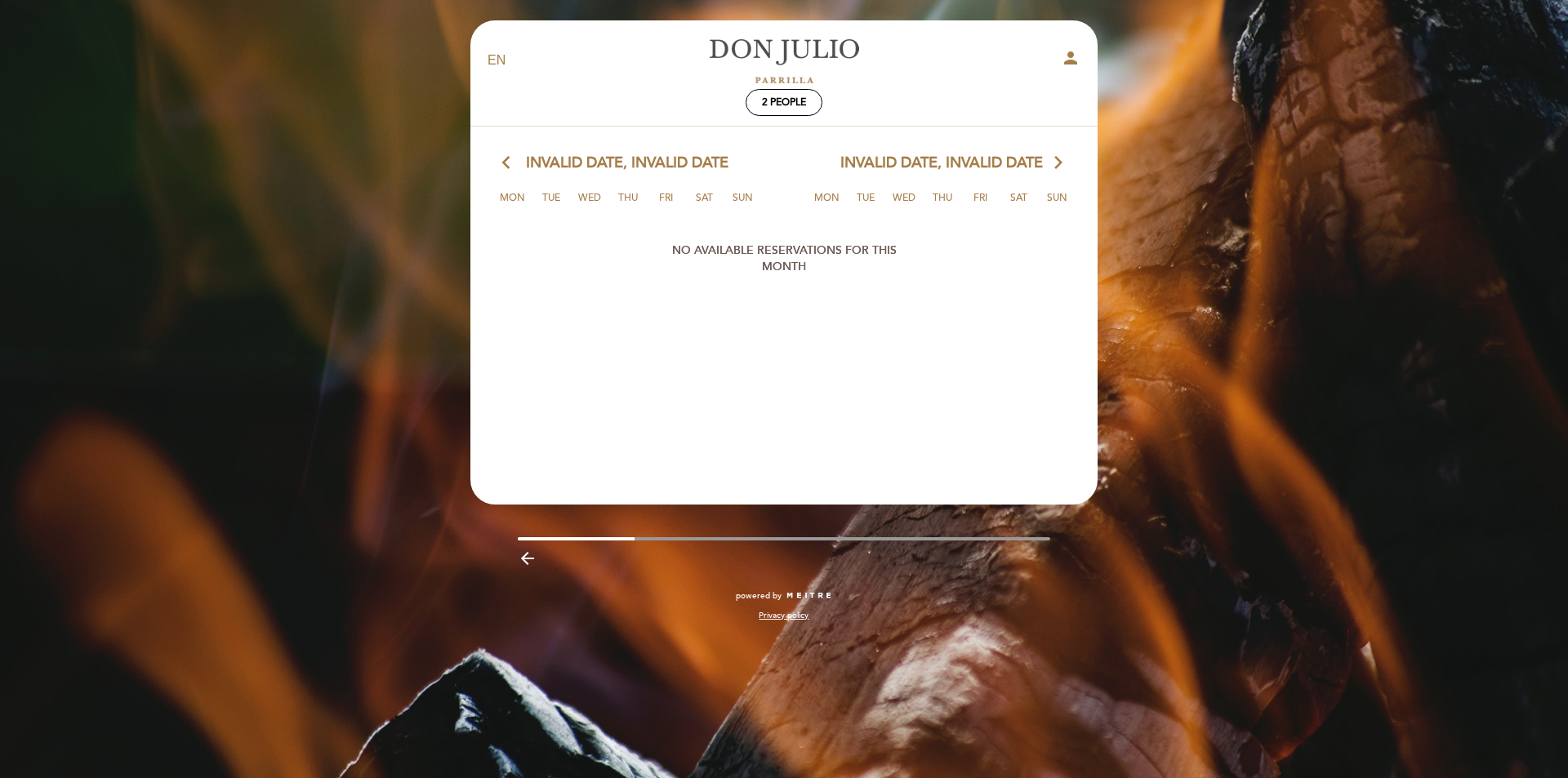
click at [503, 158] on icon "arrow_back_ios" at bounding box center [510, 163] width 15 height 21
click at [1042, 162] on span "Invalid date, Invalid date" at bounding box center [941, 163] width 202 height 21
click at [1056, 158] on icon "arrow_forward_ios" at bounding box center [1058, 163] width 15 height 21
click at [786, 103] on span "2 people" at bounding box center [784, 102] width 44 height 12
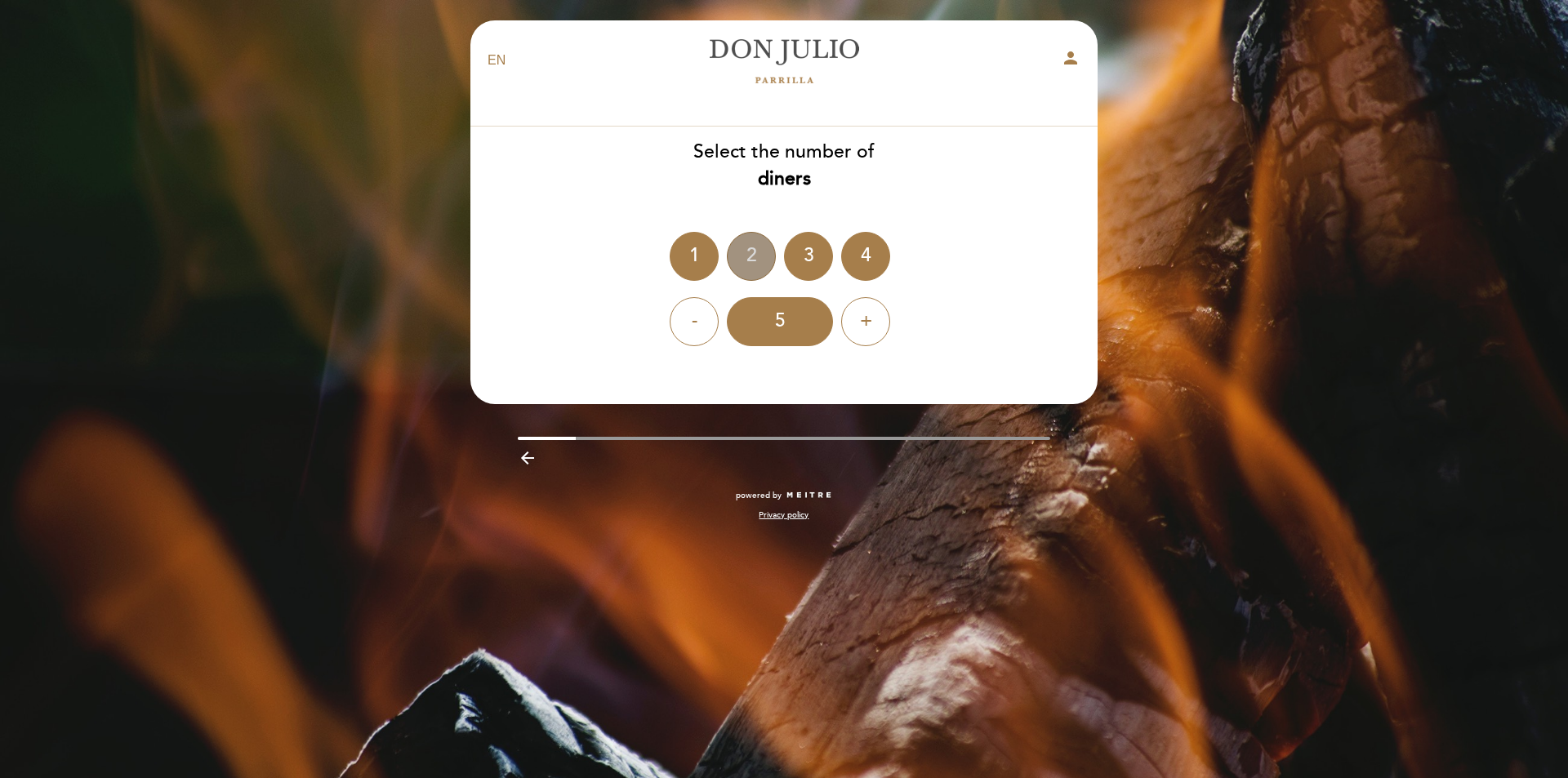
click at [744, 247] on div "2" at bounding box center [751, 256] width 49 height 49
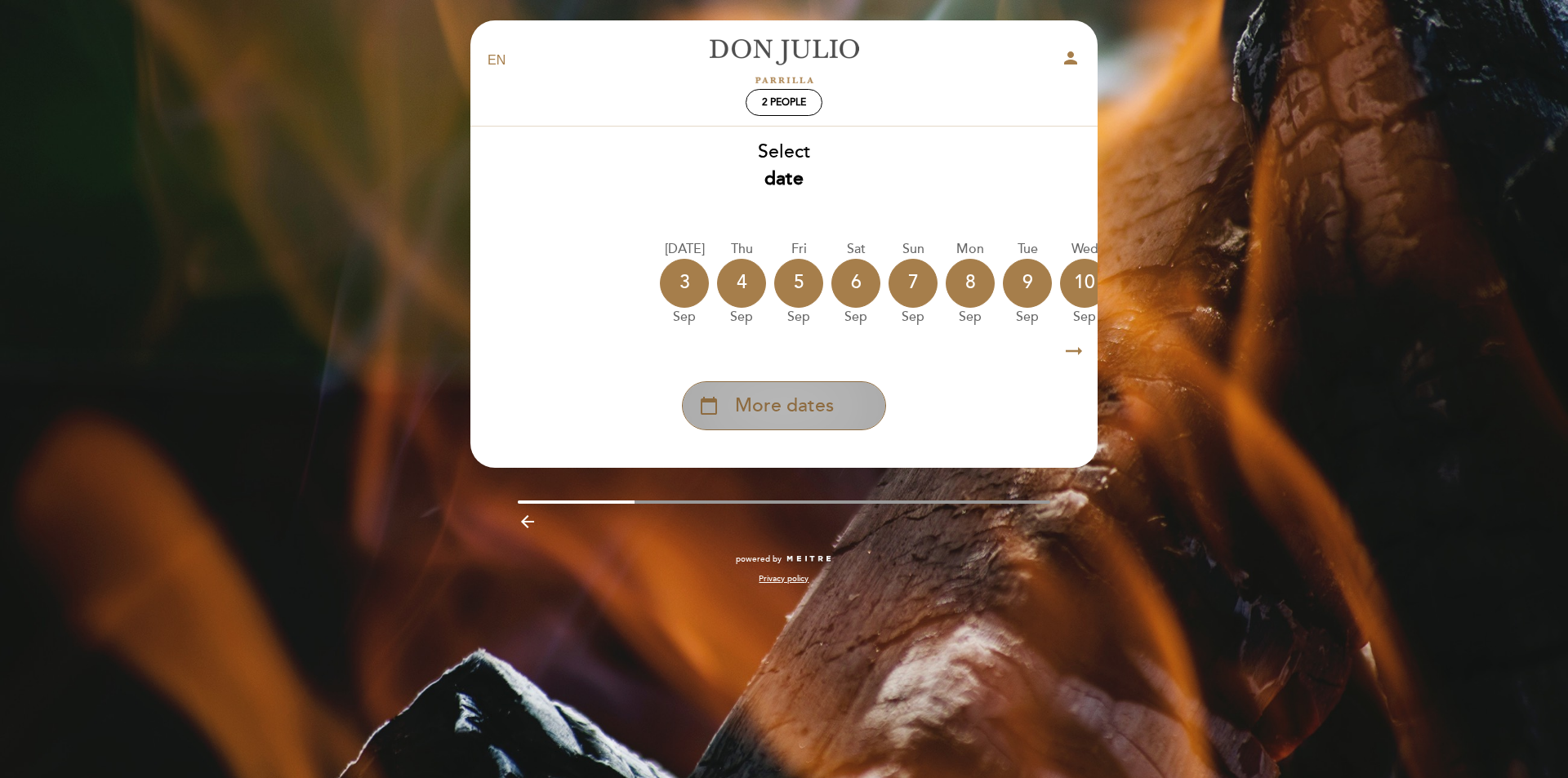
click at [794, 411] on span "More dates" at bounding box center [785, 405] width 99 height 27
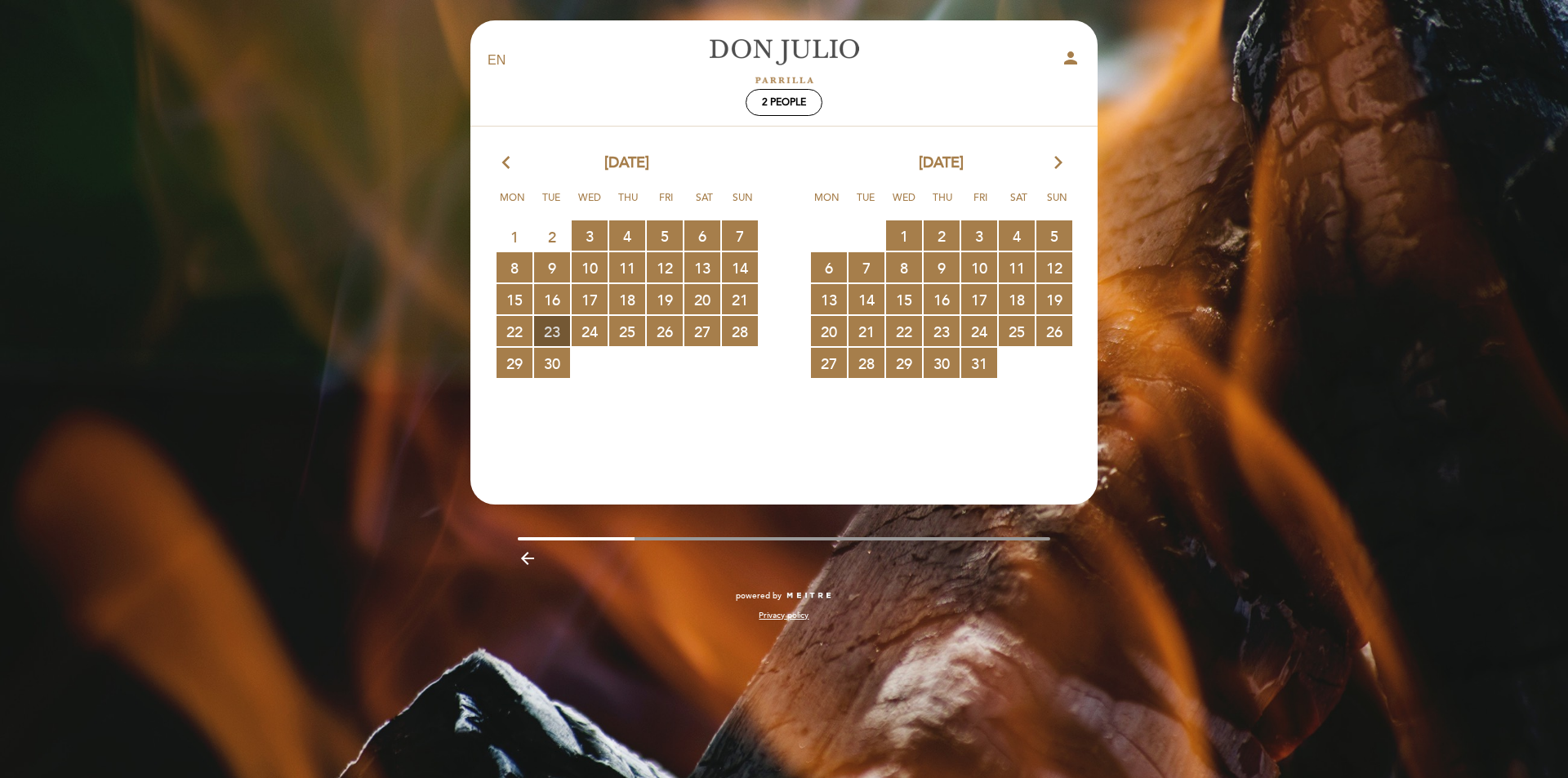
click at [549, 338] on span "23 RESERVATIONS AVAILABLE" at bounding box center [551, 331] width 36 height 30
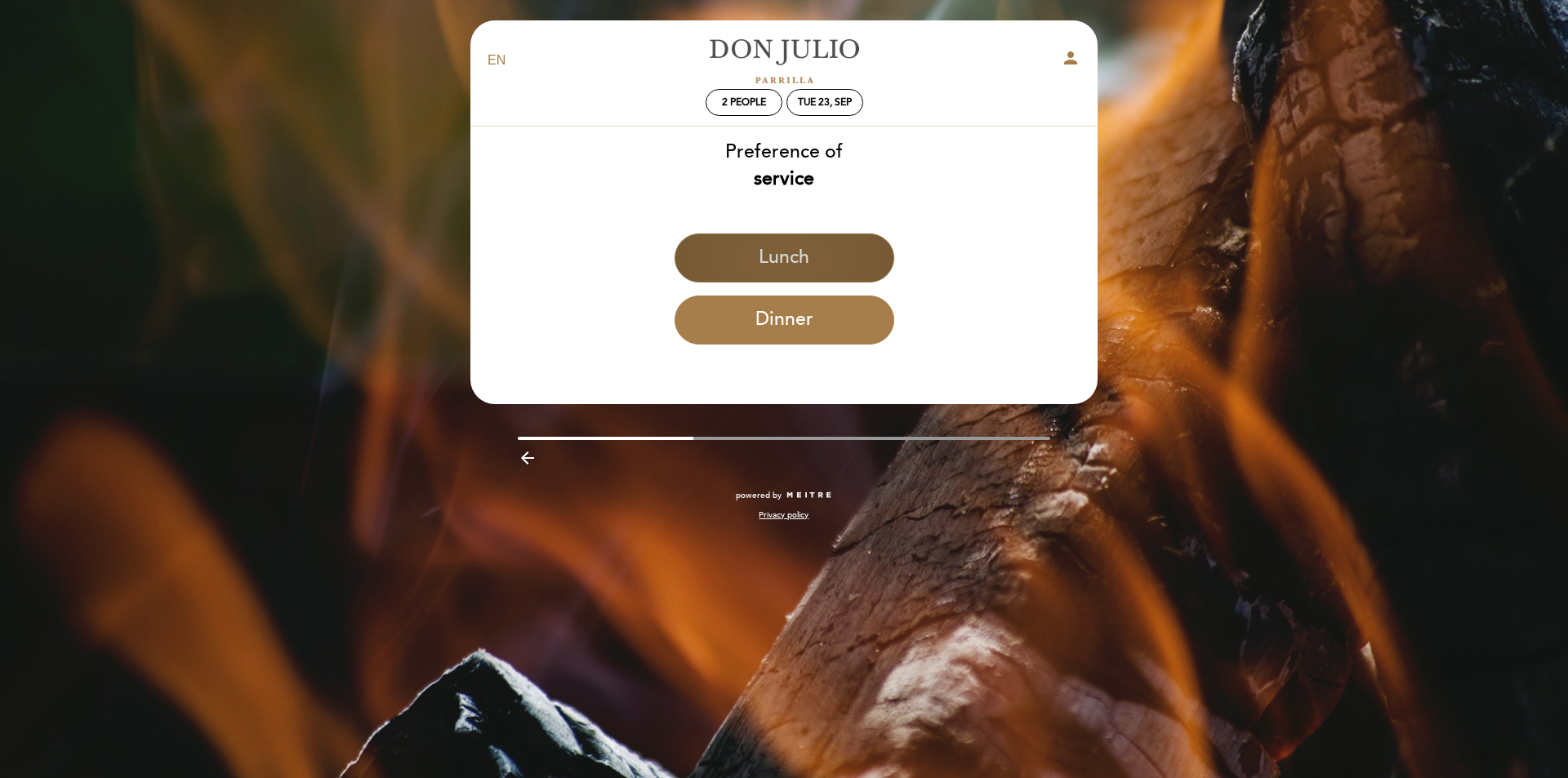
click at [773, 249] on button "Lunch" at bounding box center [784, 258] width 220 height 49
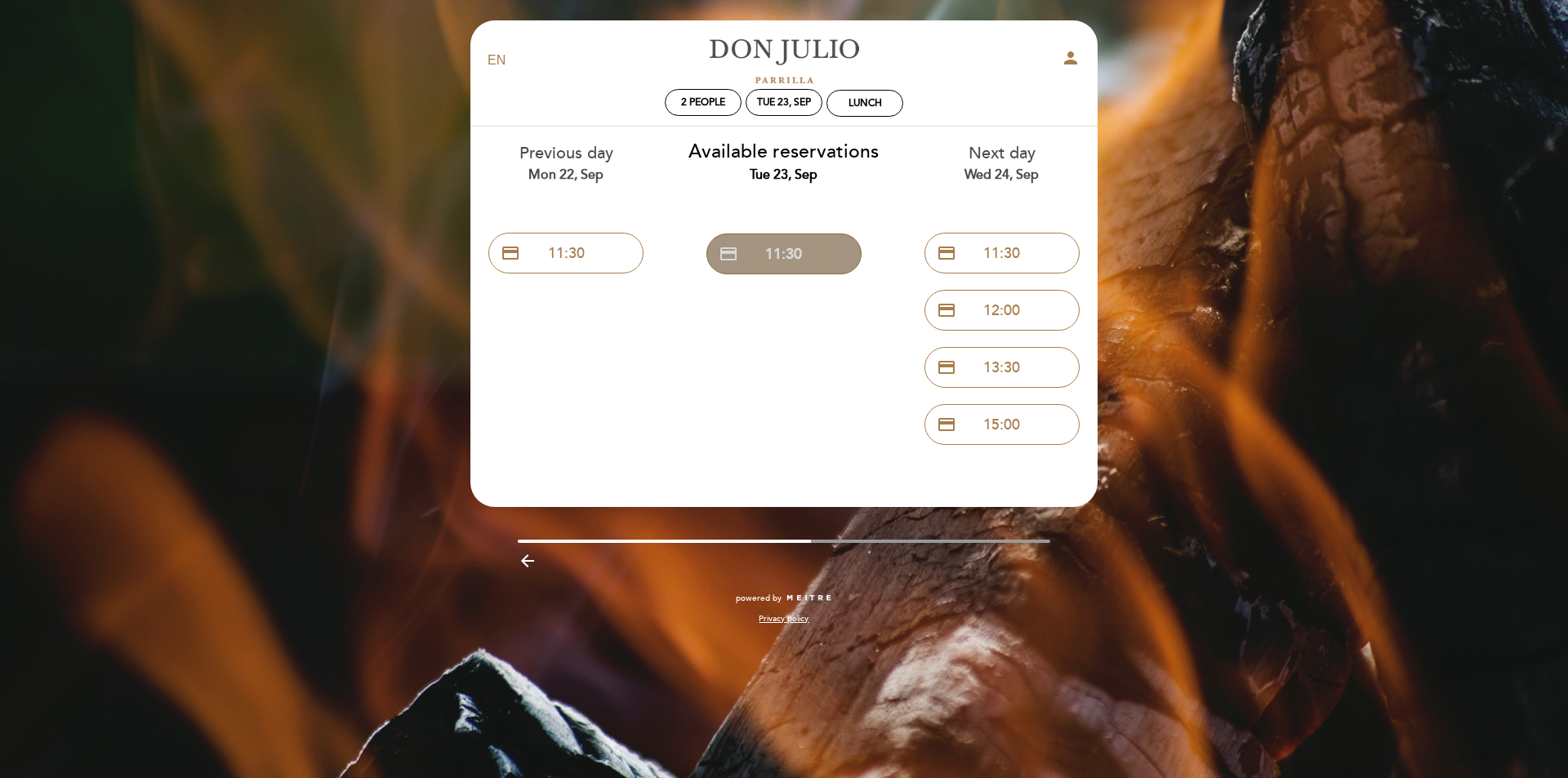
click at [787, 254] on button "credit_card 11:30" at bounding box center [784, 254] width 155 height 41
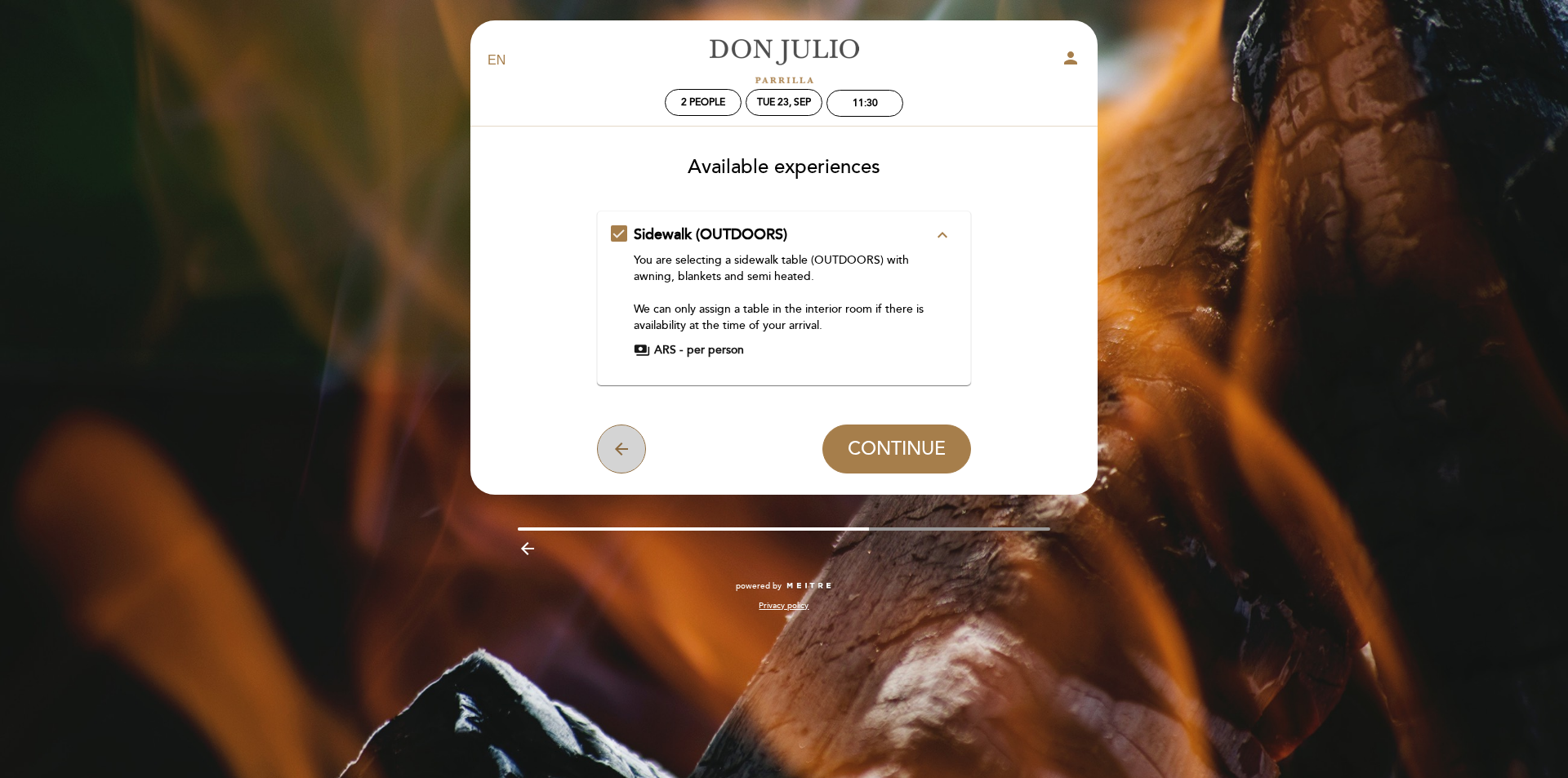
click at [615, 453] on icon "arrow_back" at bounding box center [622, 449] width 20 height 20
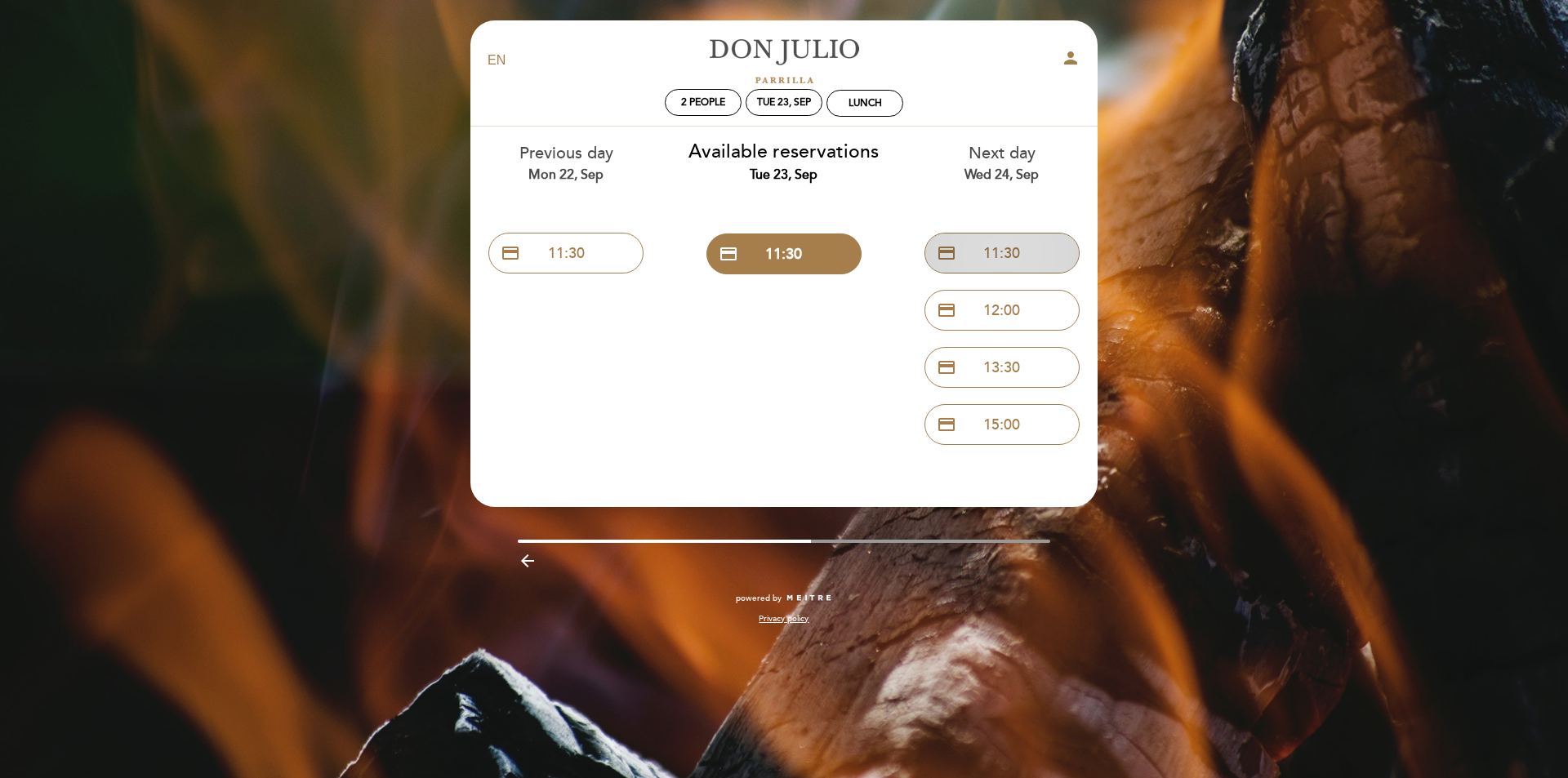
click at [1007, 255] on button "credit_card 11:30" at bounding box center [1002, 253] width 155 height 41
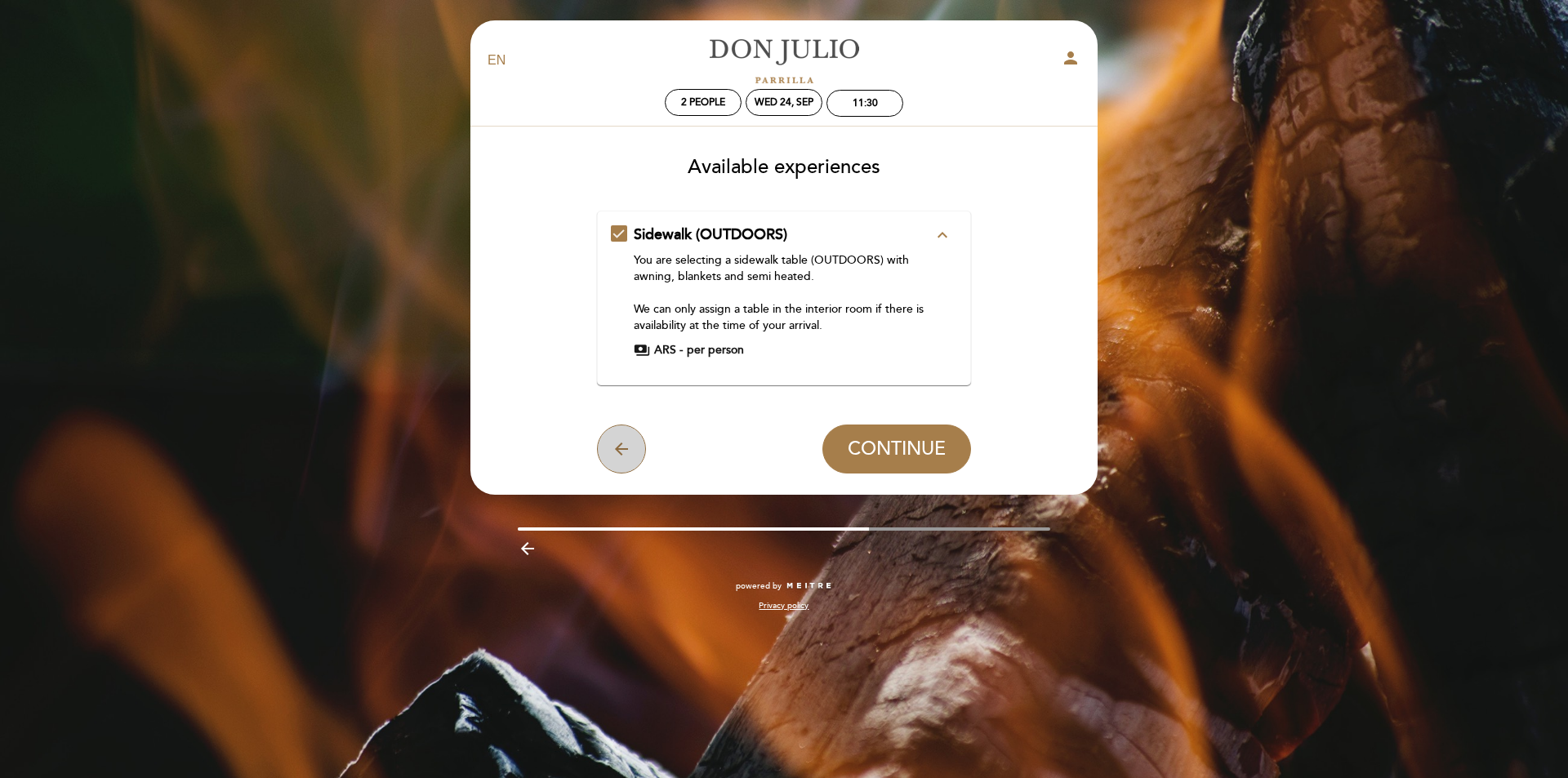
click at [616, 454] on icon "arrow_back" at bounding box center [622, 449] width 20 height 20
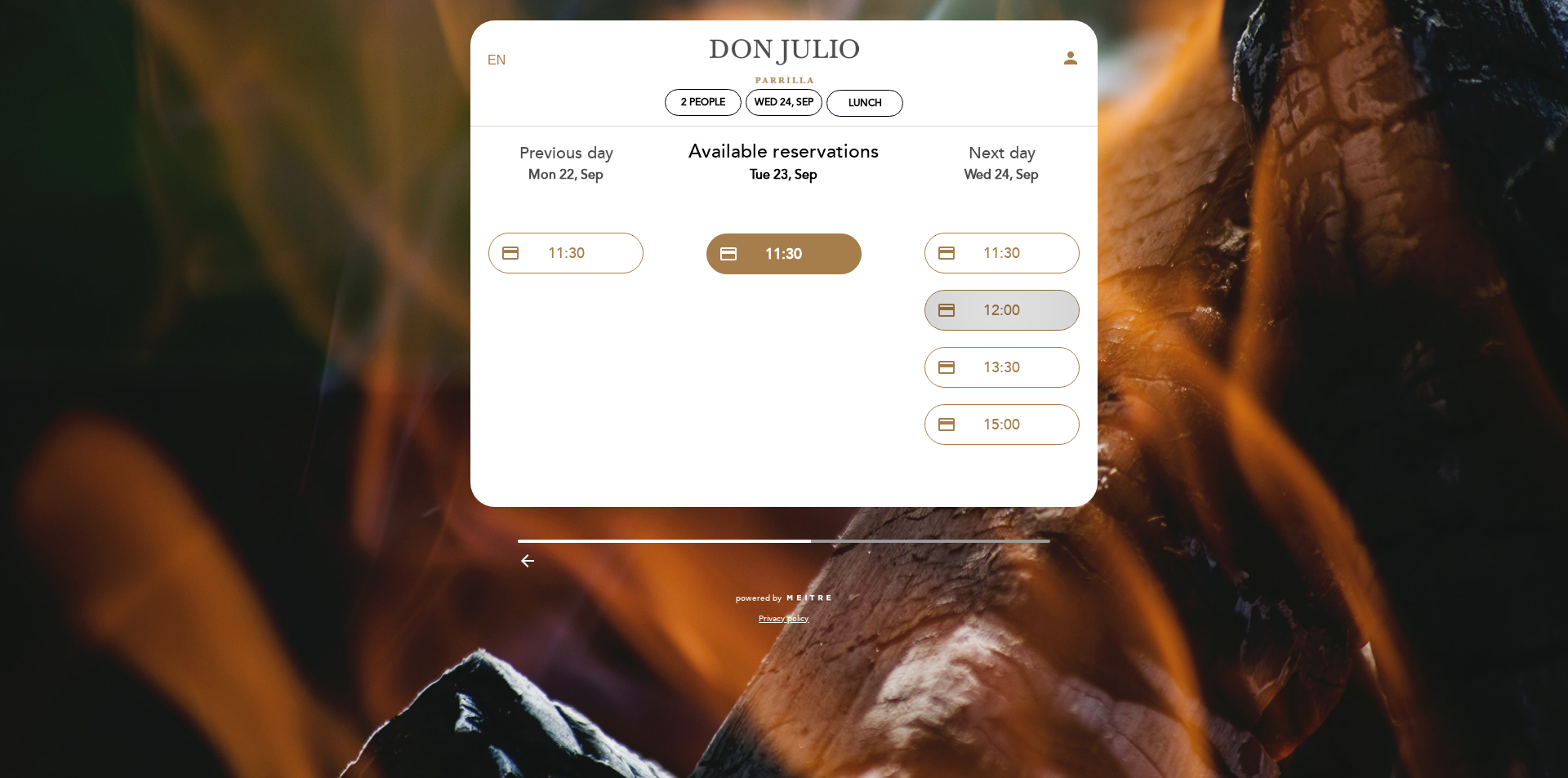
click at [998, 310] on button "credit_card 12:00" at bounding box center [1002, 310] width 155 height 41
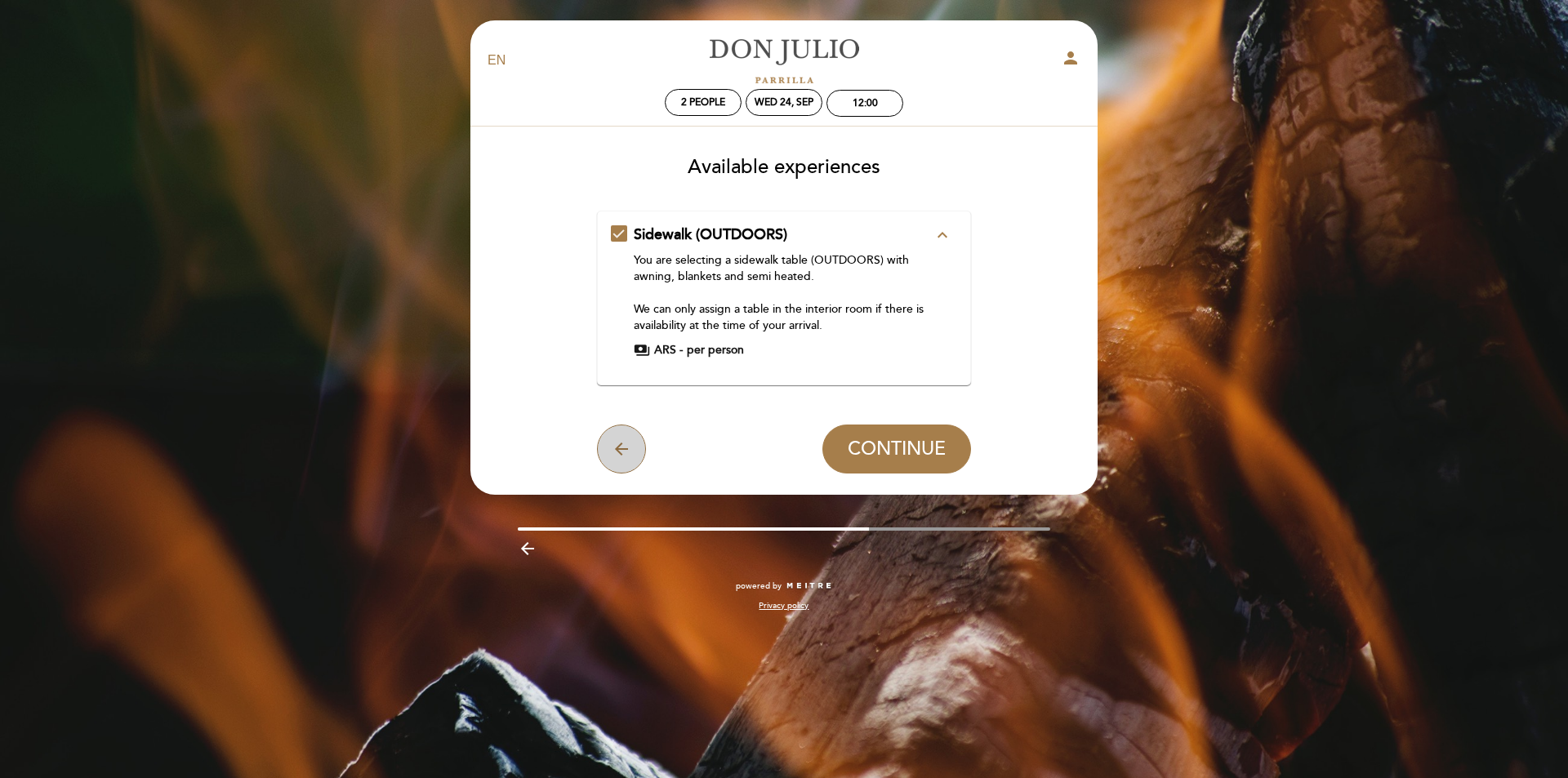
click at [620, 452] on icon "arrow_back" at bounding box center [622, 449] width 20 height 20
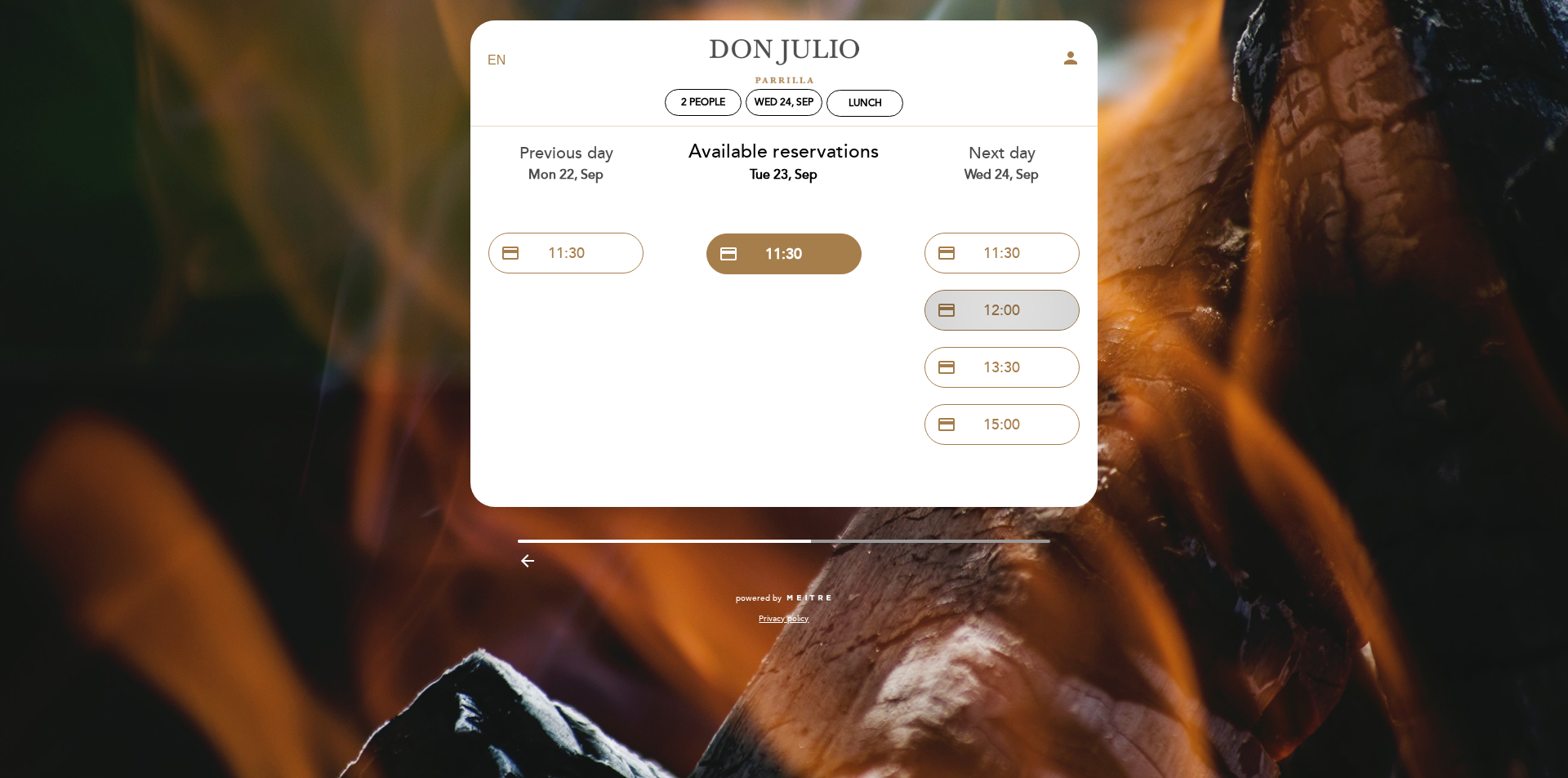
click at [992, 307] on button "credit_card 12:00" at bounding box center [1002, 310] width 155 height 41
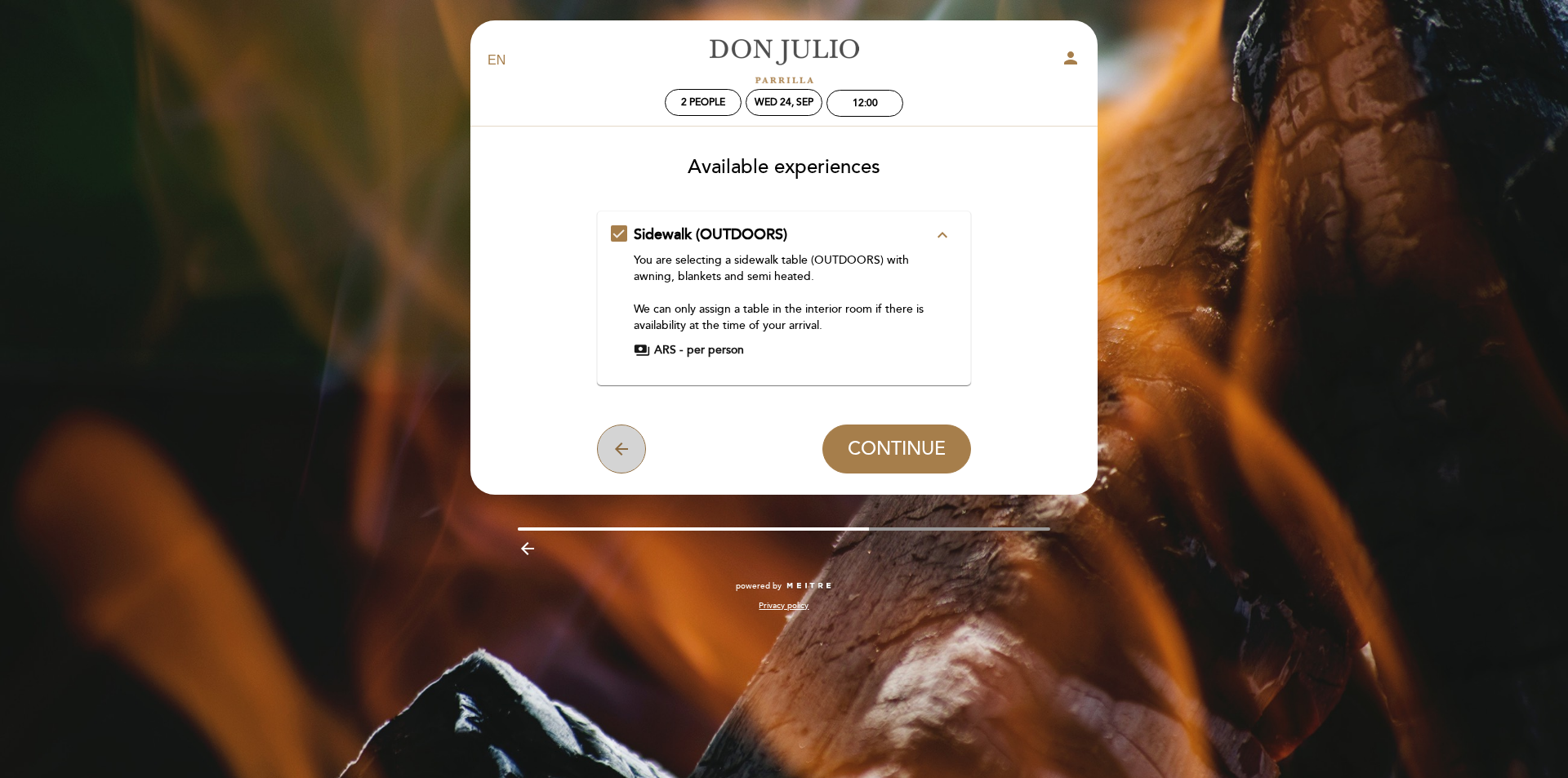
click at [618, 456] on icon "arrow_back" at bounding box center [622, 449] width 20 height 20
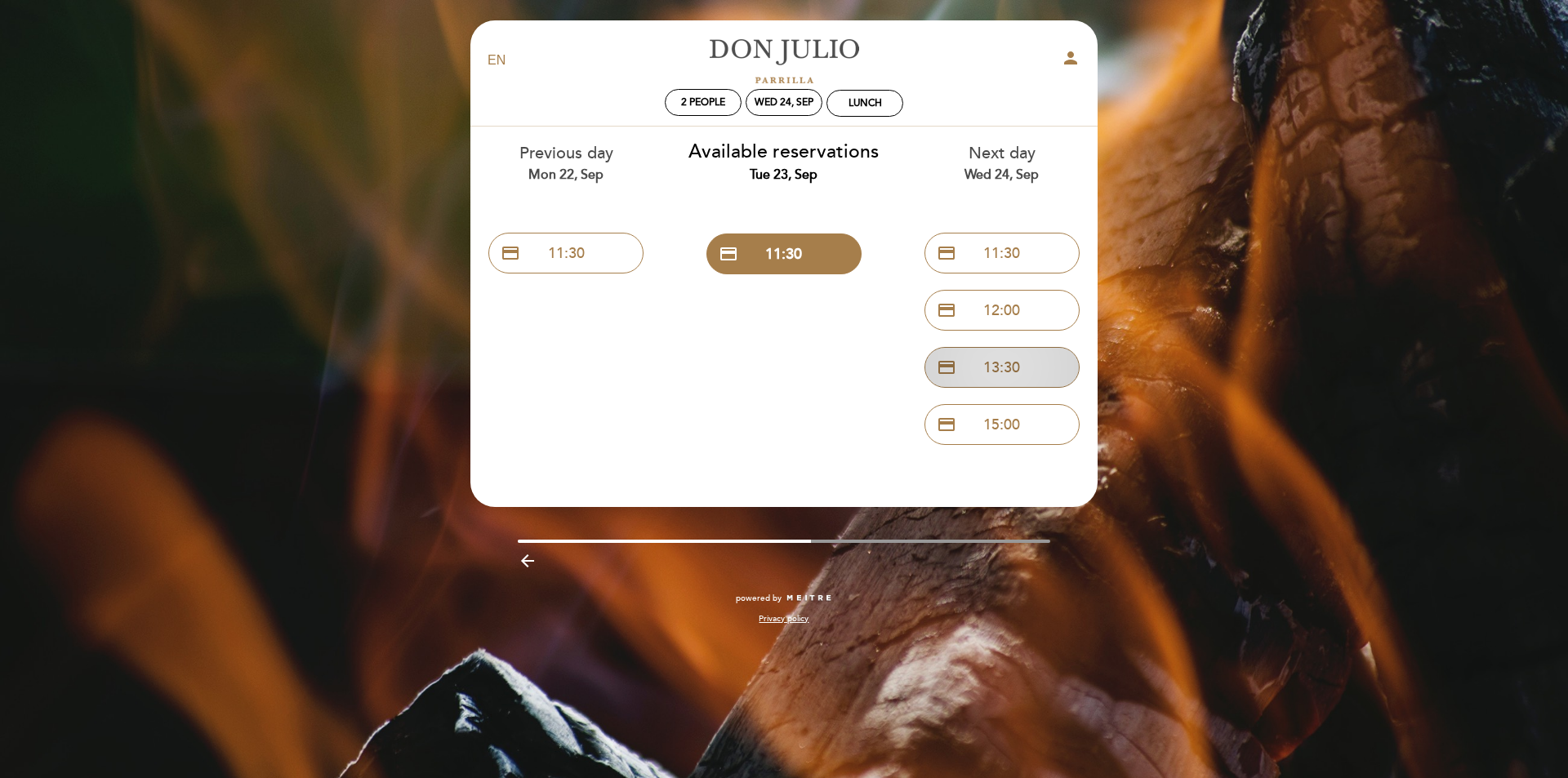
click at [998, 374] on button "credit_card 13:30" at bounding box center [1002, 367] width 155 height 41
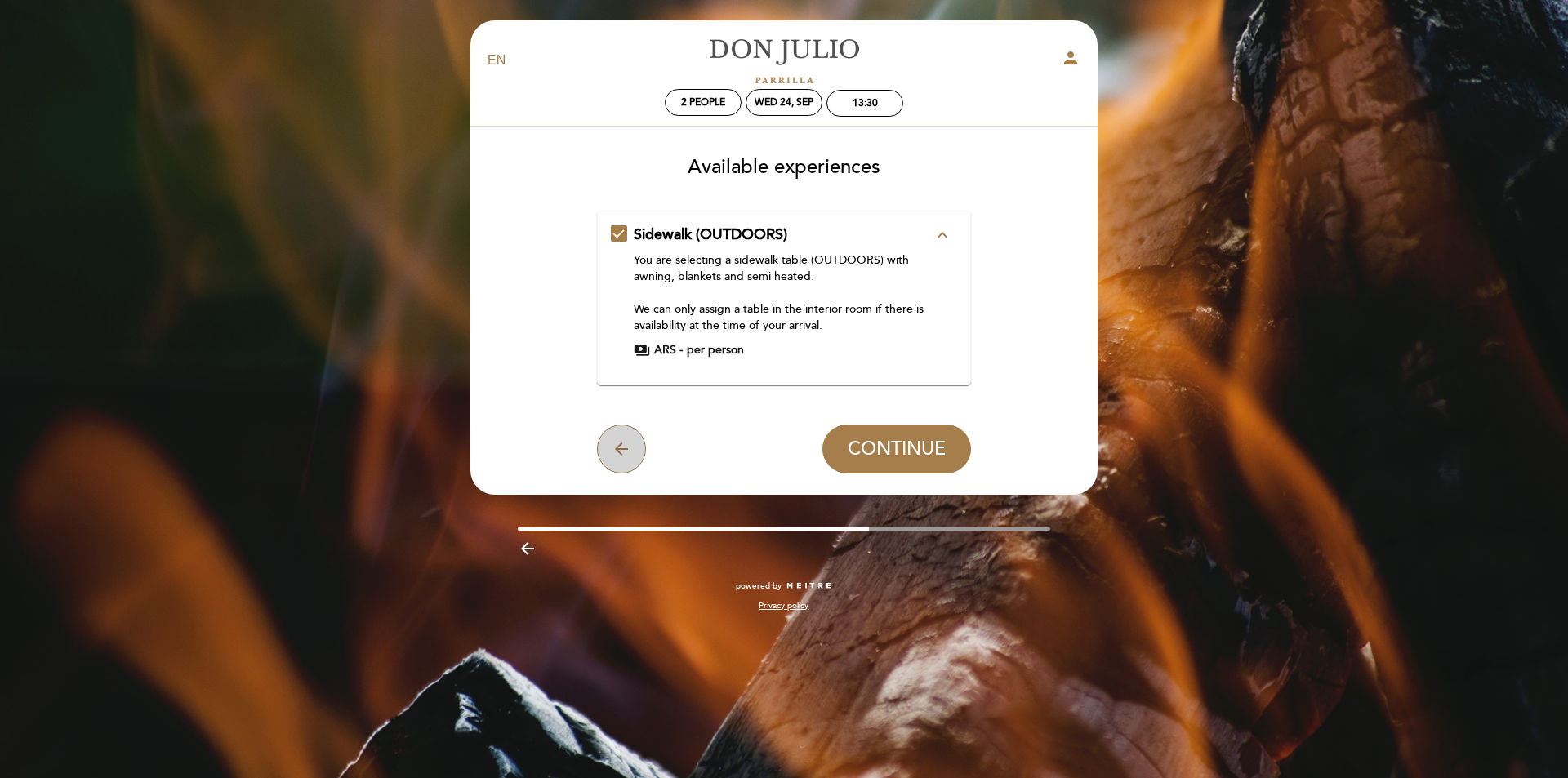
click at [613, 452] on icon "arrow_back" at bounding box center [622, 449] width 20 height 20
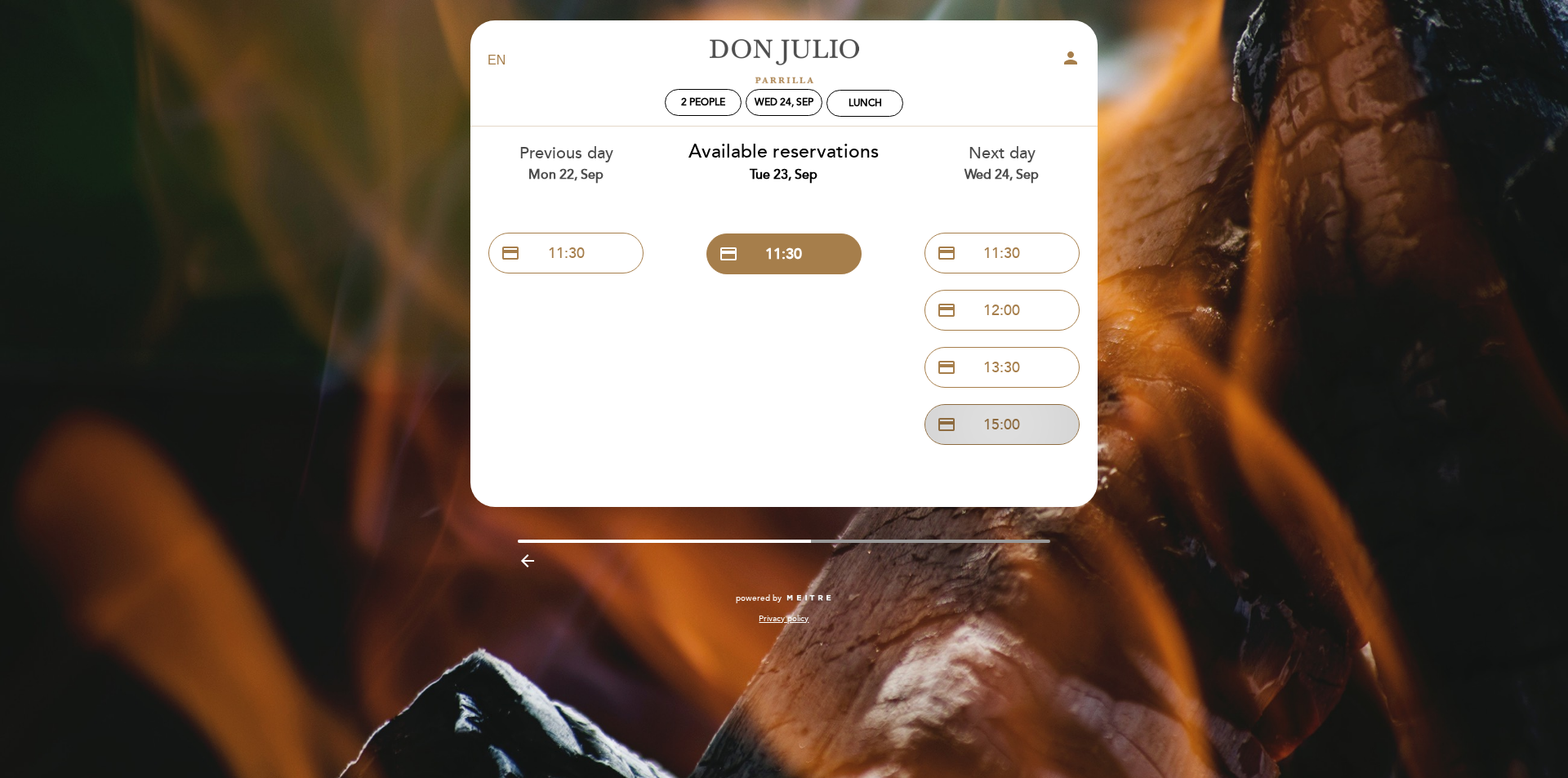
click at [998, 430] on button "credit_card 15:00" at bounding box center [1002, 425] width 155 height 41
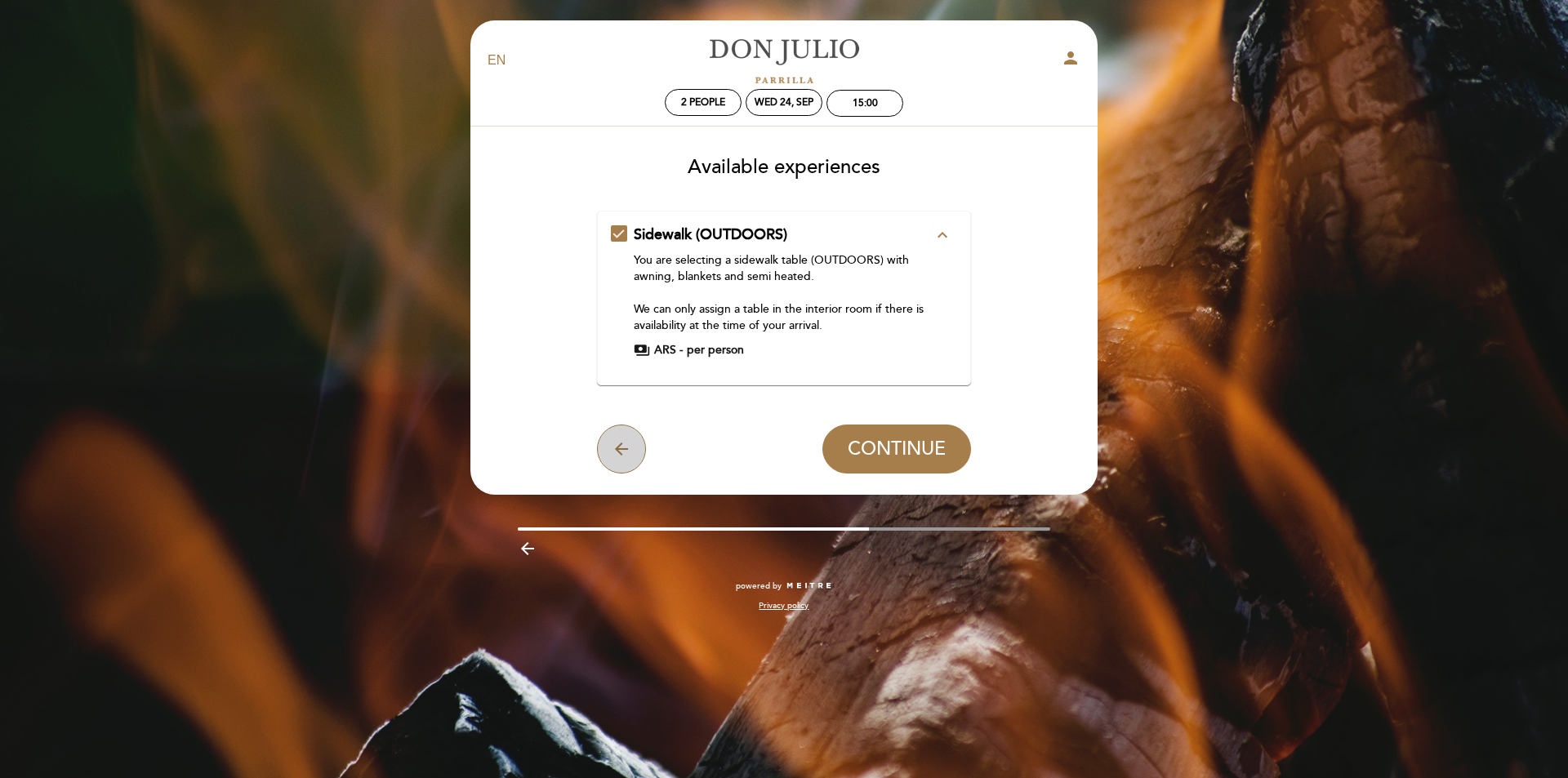
click at [617, 448] on icon "arrow_back" at bounding box center [622, 449] width 20 height 20
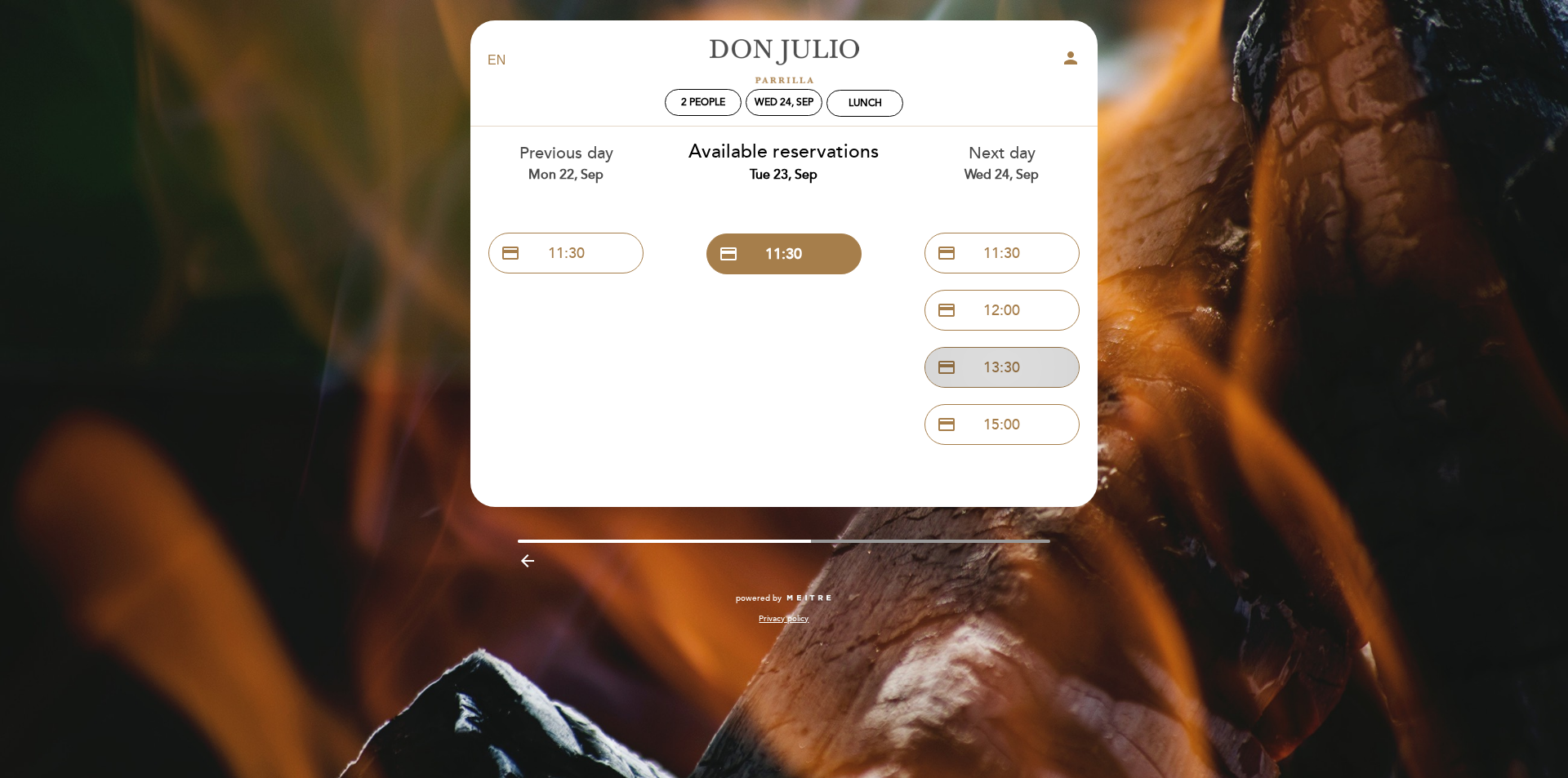
click at [1013, 369] on button "credit_card 13:30" at bounding box center [1002, 367] width 155 height 41
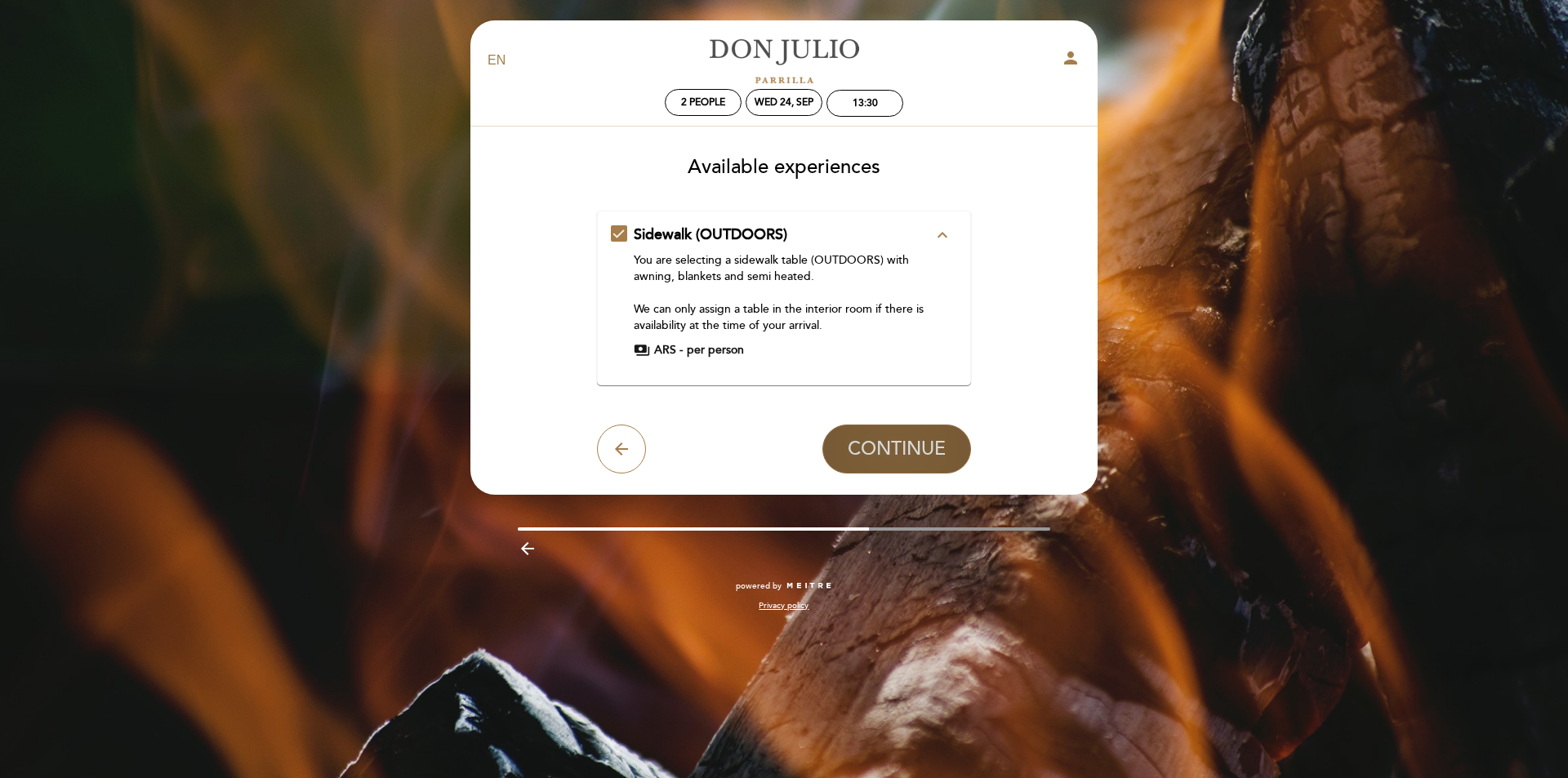
click at [906, 453] on span "CONTINUE" at bounding box center [896, 449] width 98 height 23
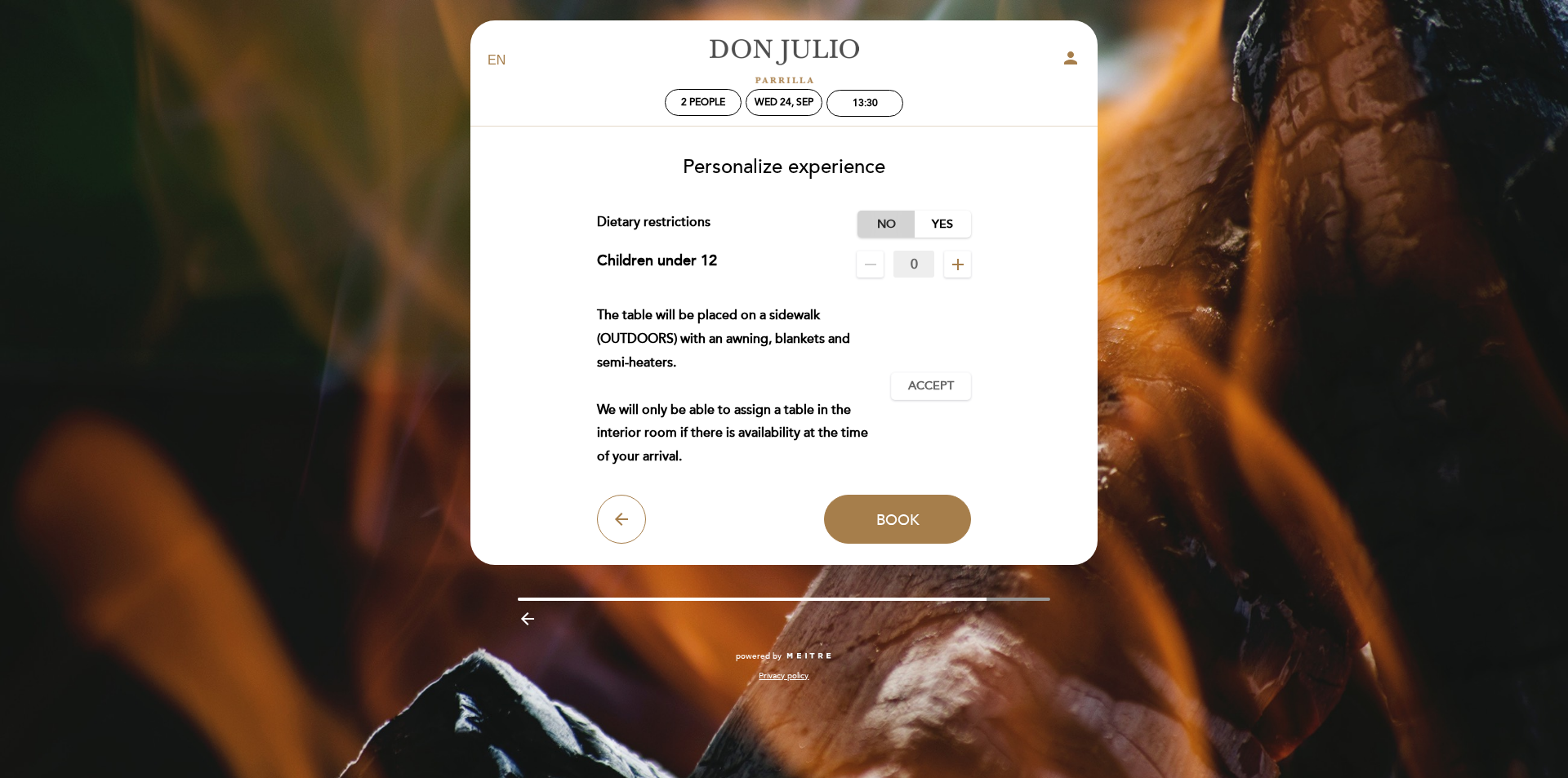
click at [892, 227] on label "No" at bounding box center [886, 224] width 57 height 27
click at [932, 390] on span "Accept" at bounding box center [931, 387] width 46 height 17
click at [918, 519] on span "Book" at bounding box center [898, 519] width 43 height 18
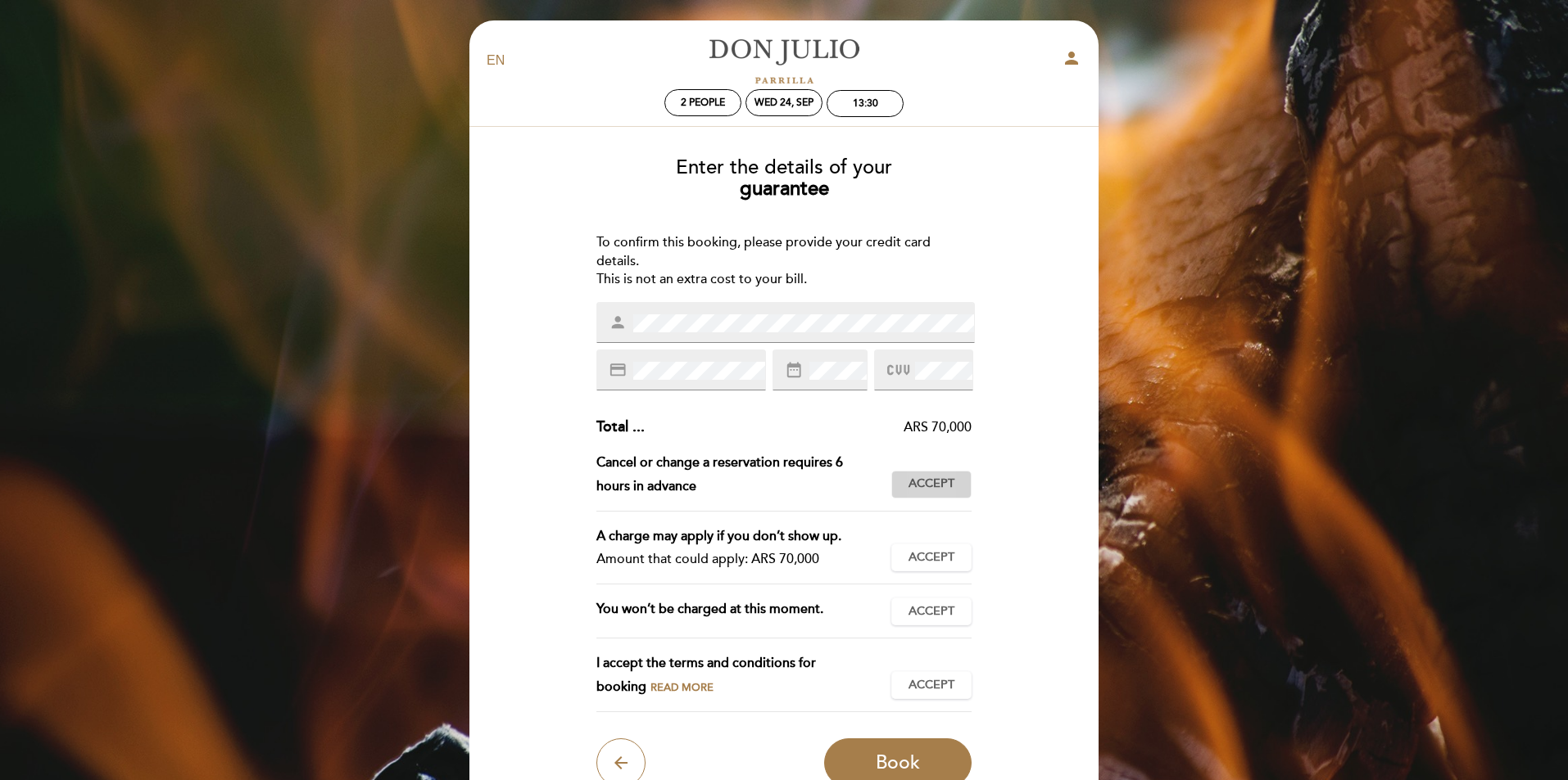
click at [930, 486] on span "Accept" at bounding box center [931, 485] width 46 height 17
click at [937, 560] on span "Accept" at bounding box center [931, 558] width 46 height 17
click at [918, 606] on span "Accept" at bounding box center [931, 612] width 46 height 17
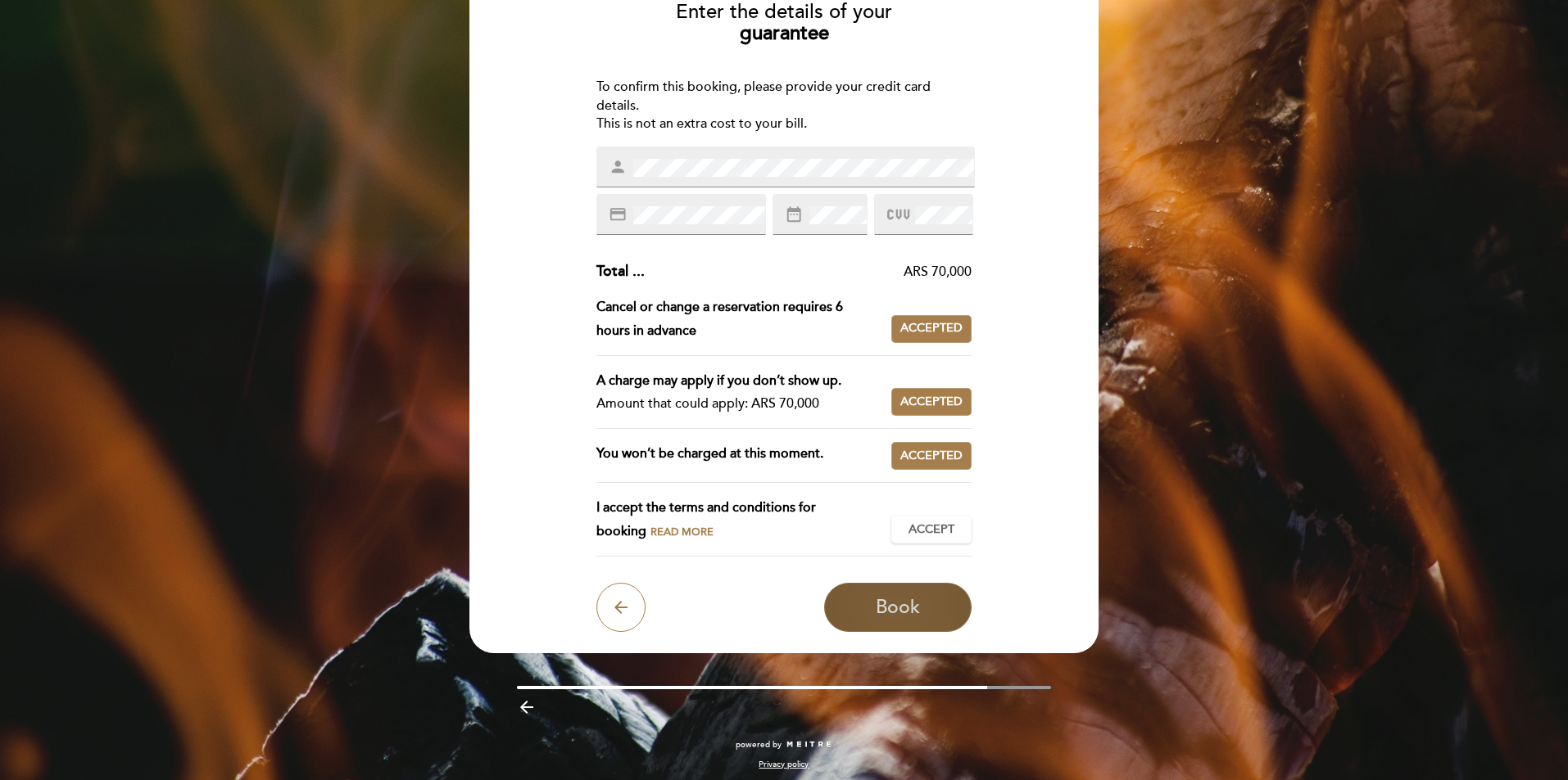
scroll to position [162, 0]
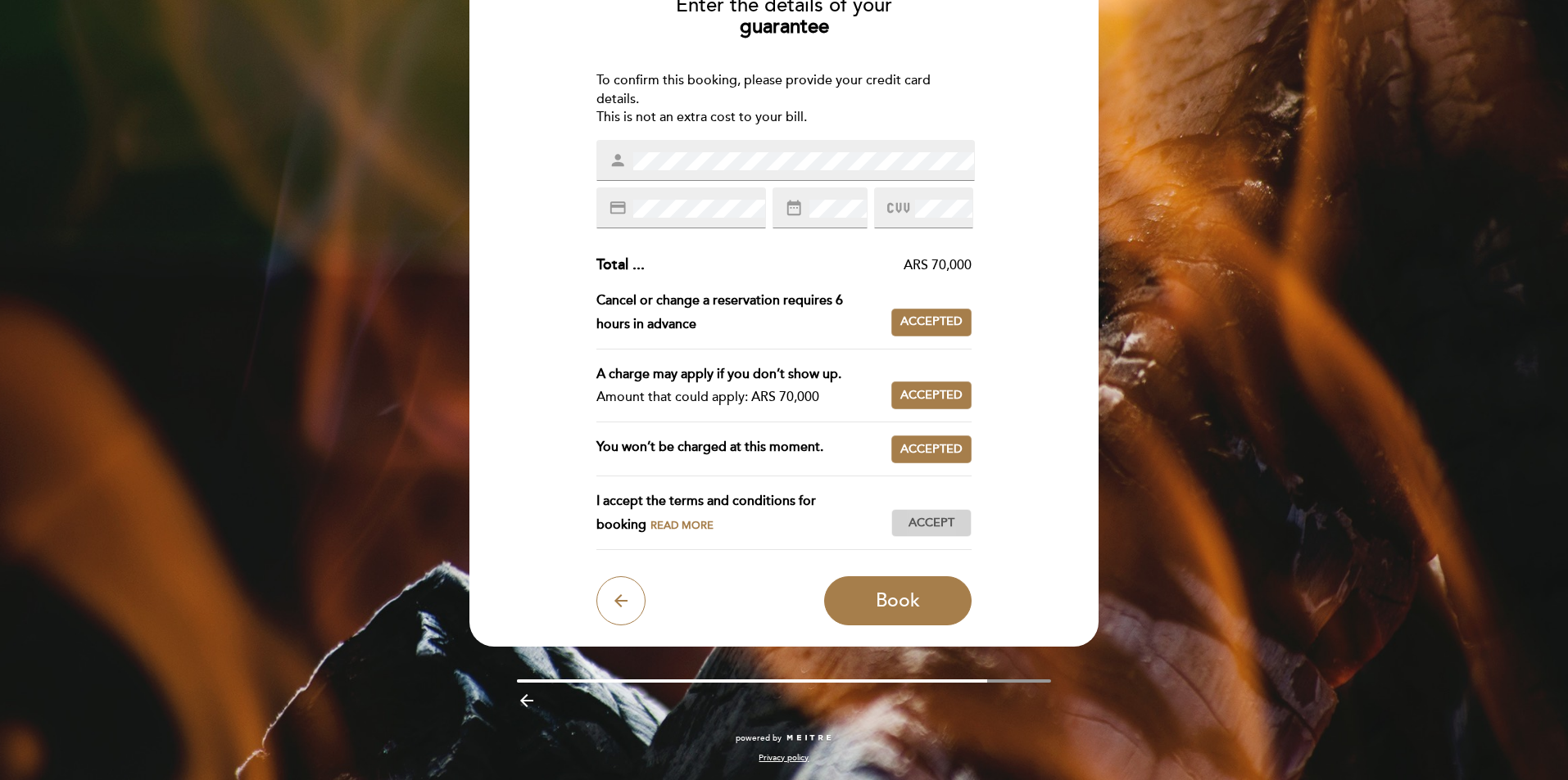
click at [931, 519] on span "Accept" at bounding box center [931, 524] width 46 height 17
click at [914, 597] on span "Book" at bounding box center [898, 601] width 44 height 23
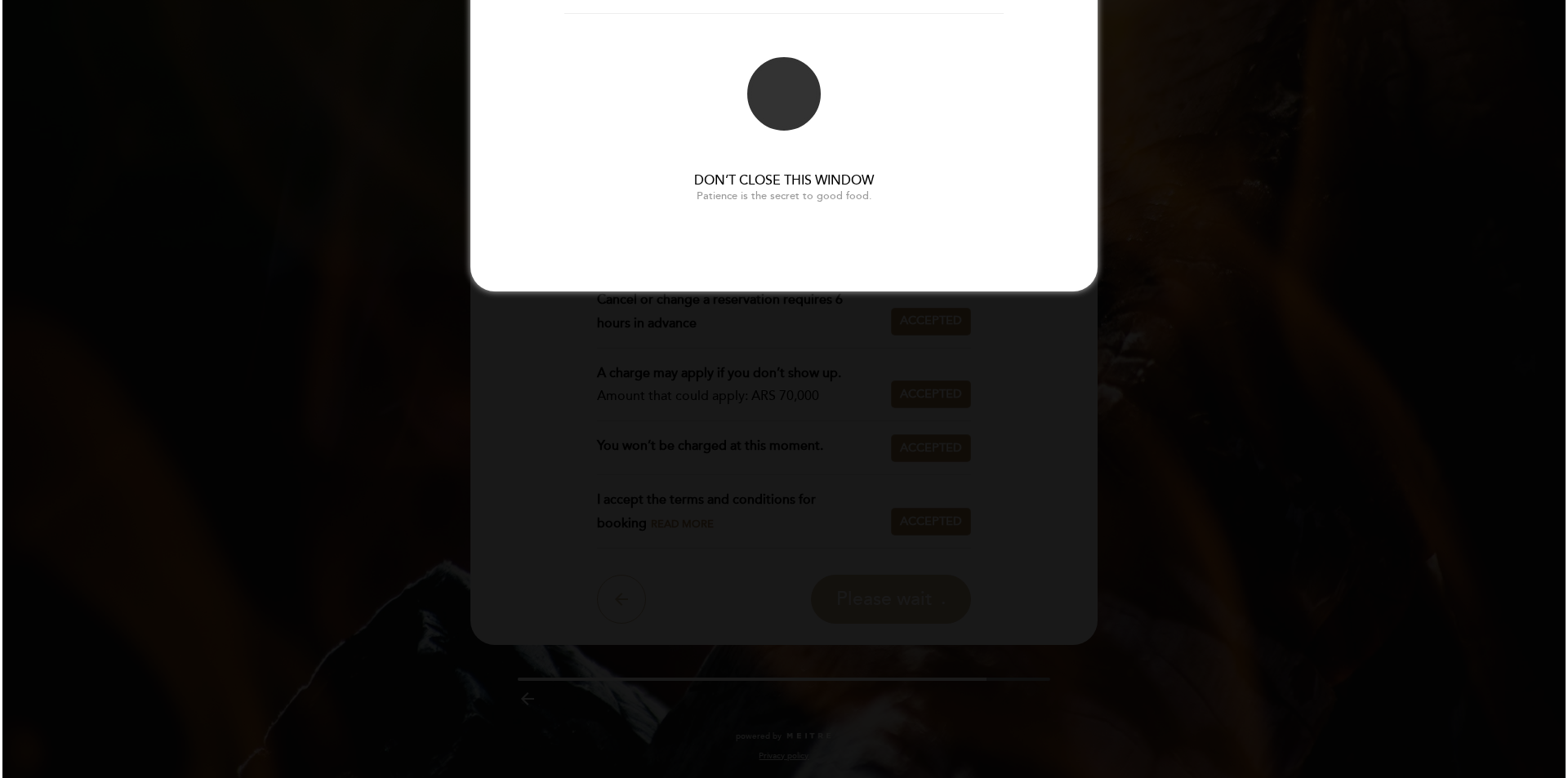
scroll to position [0, 0]
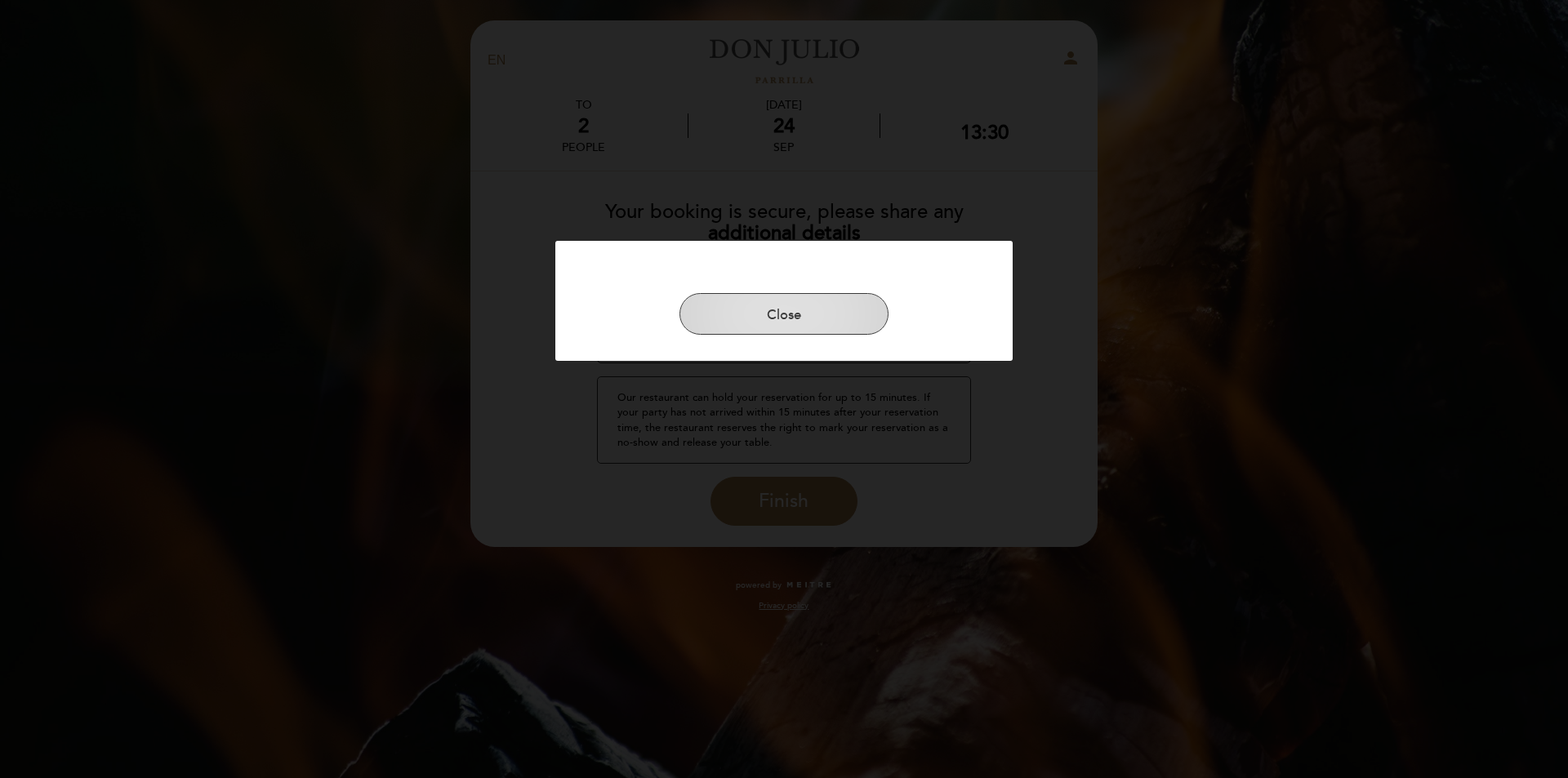
click at [793, 309] on button "Close" at bounding box center [784, 314] width 209 height 43
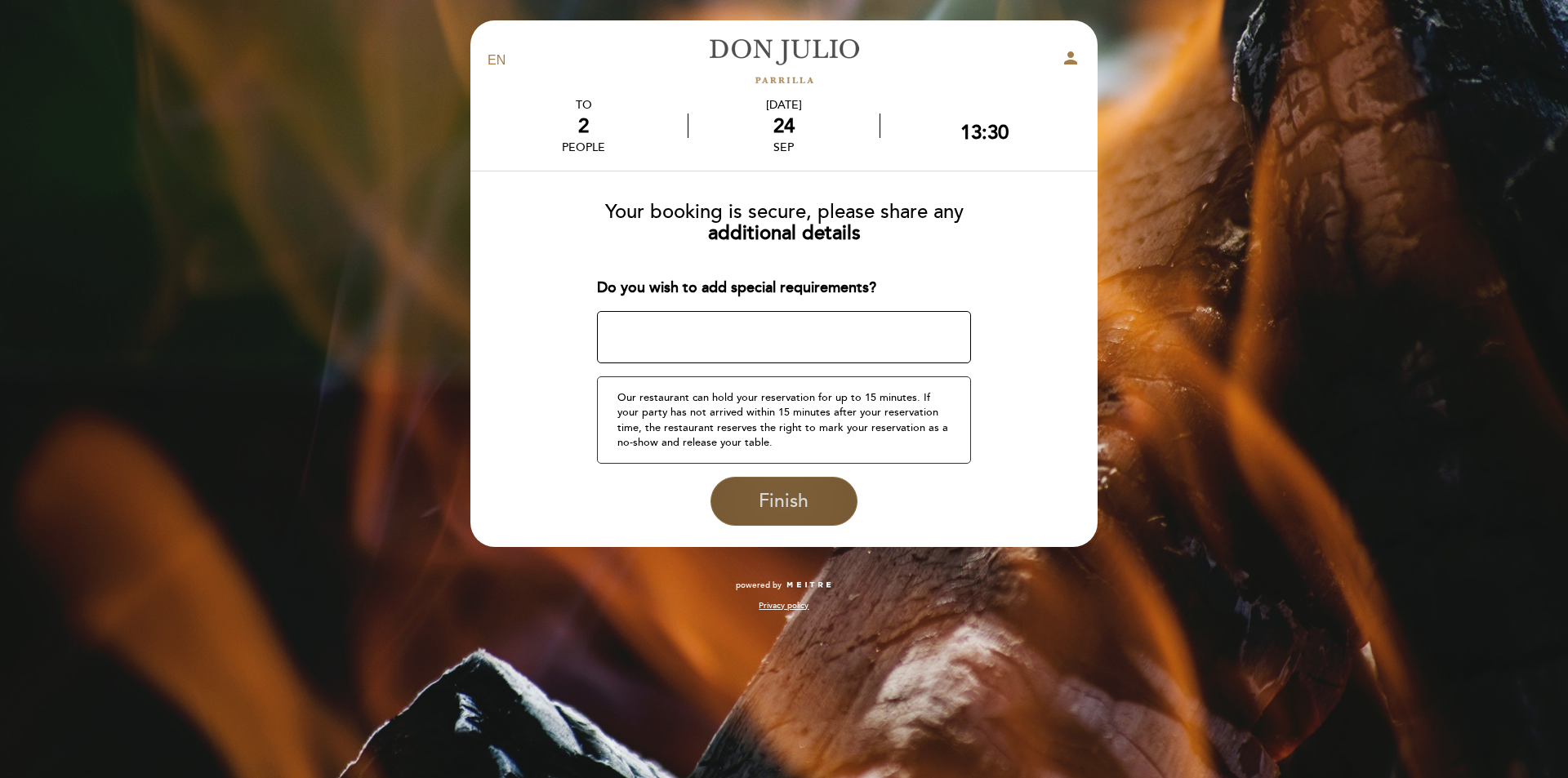
click at [778, 506] on span "Finish" at bounding box center [783, 501] width 49 height 23
